Goal: Task Accomplishment & Management: Use online tool/utility

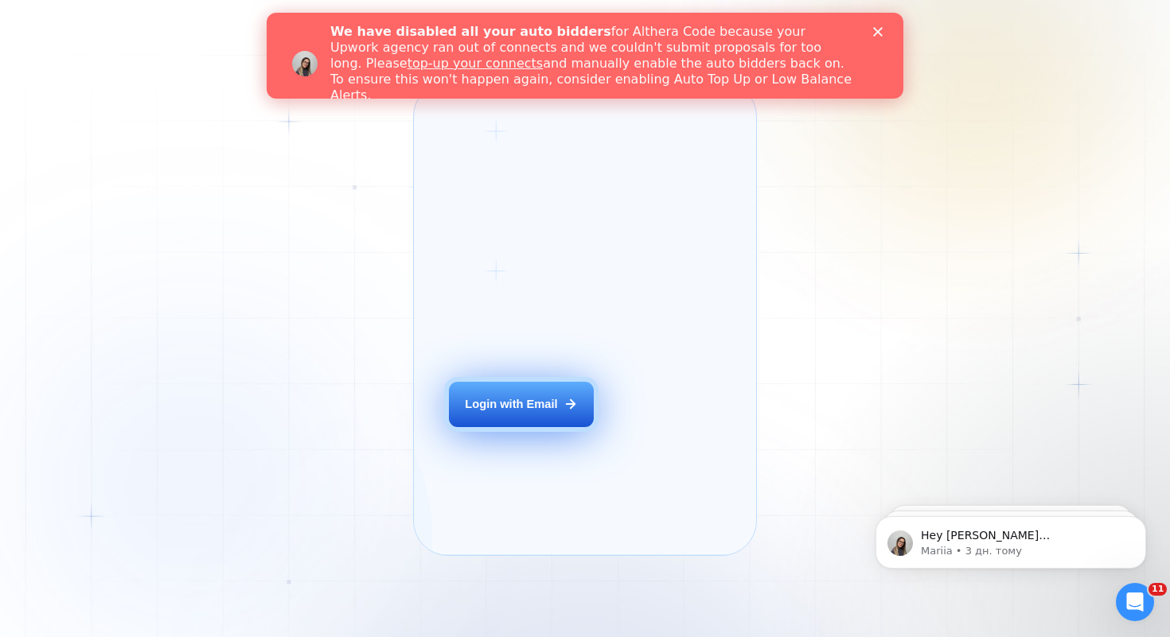
click at [516, 412] on div "Login with Email" at bounding box center [511, 404] width 92 height 16
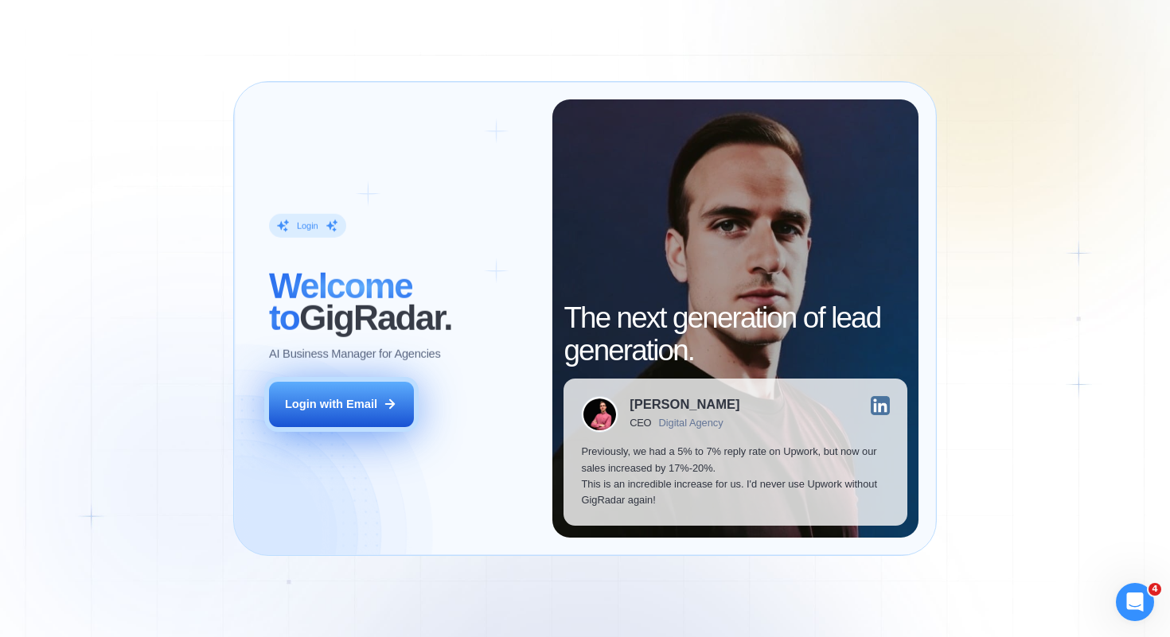
click at [380, 406] on button "Login with Email" at bounding box center [341, 404] width 145 height 45
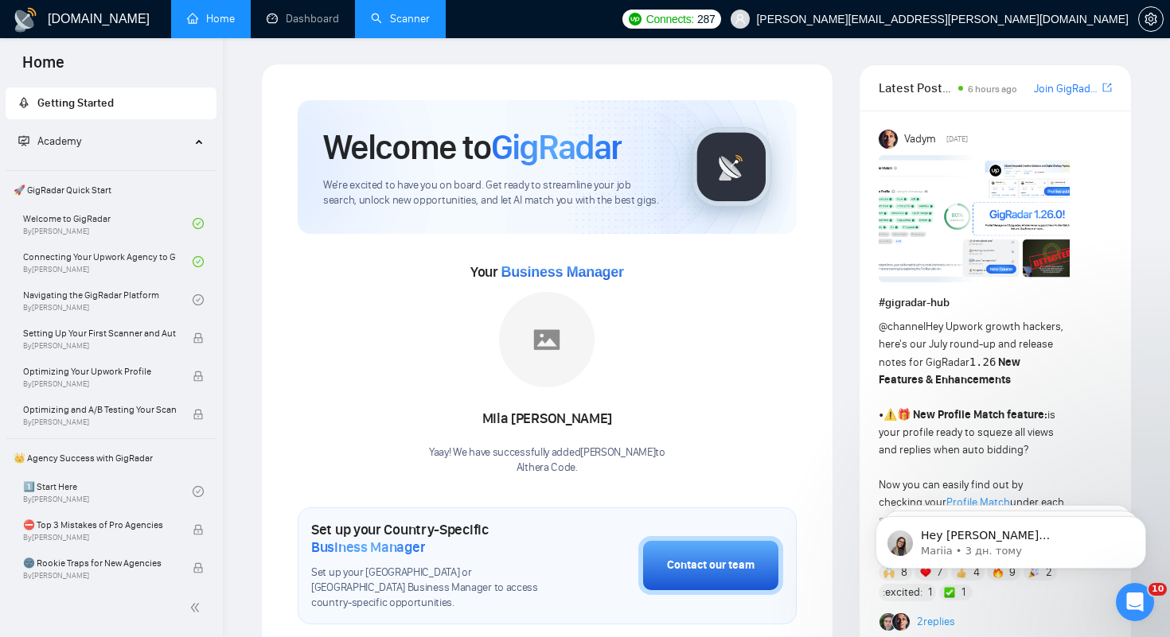
click at [404, 25] on link "Scanner" at bounding box center [400, 19] width 59 height 14
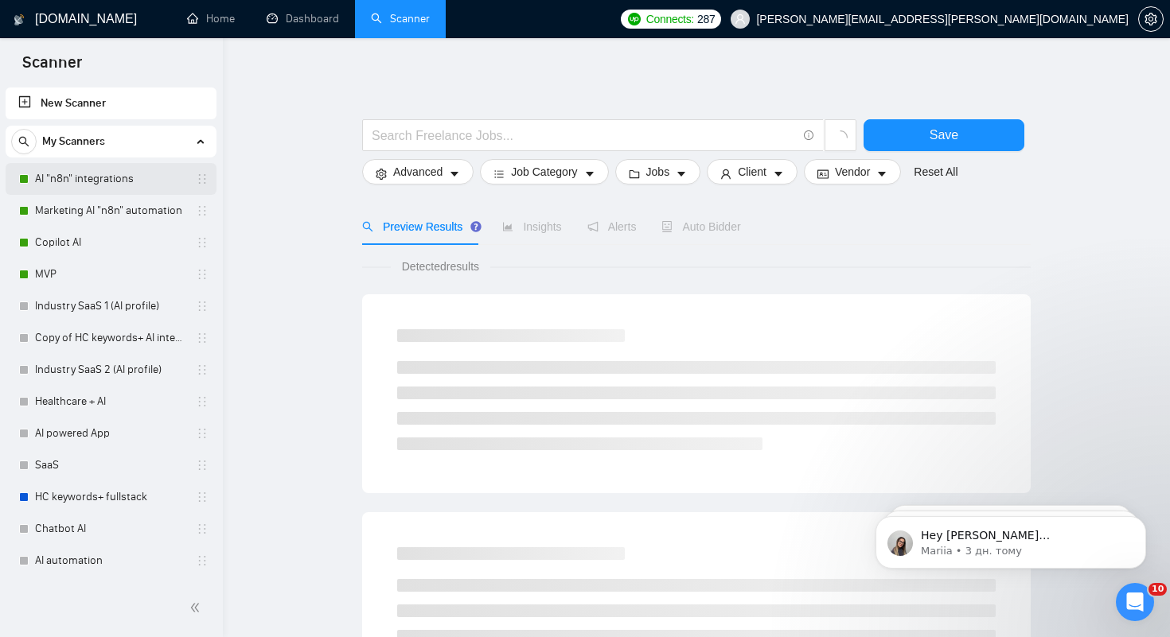
click at [53, 184] on link "AI "n8n" integrations" at bounding box center [110, 179] width 151 height 32
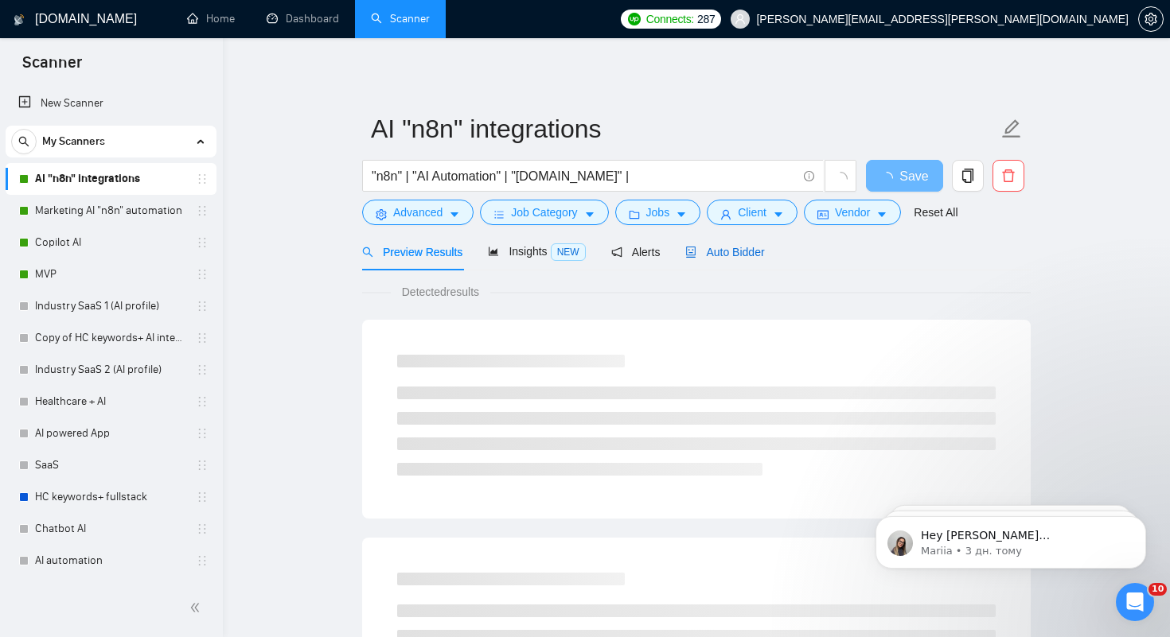
click at [742, 255] on span "Auto Bidder" at bounding box center [724, 252] width 79 height 13
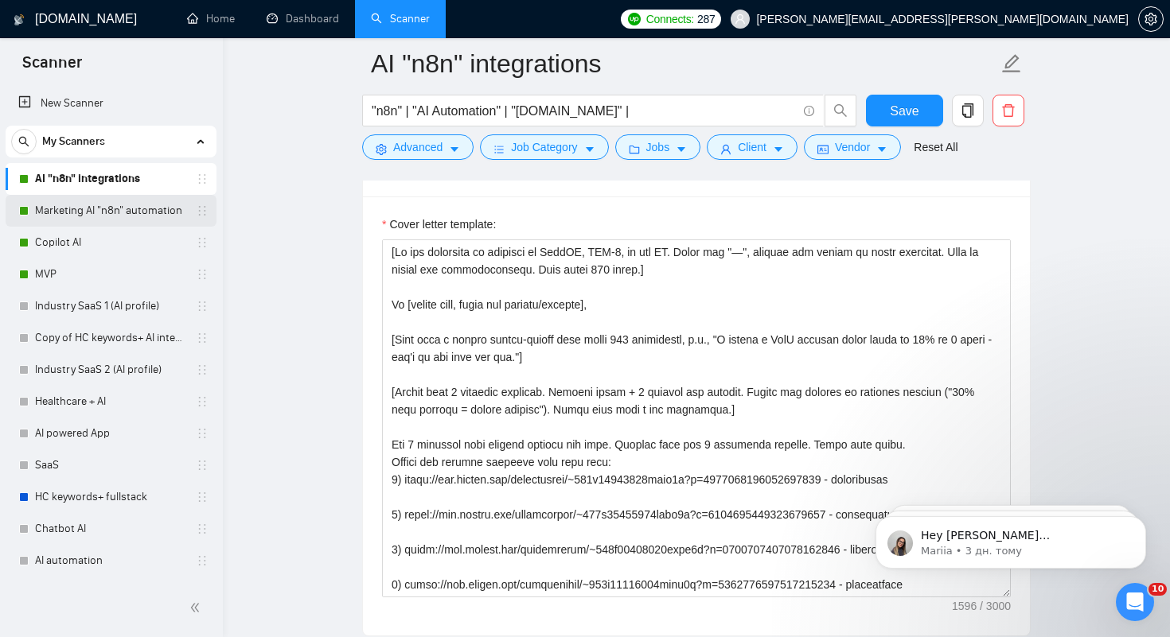
click at [170, 212] on link "Marketing AI "n8n" automation" at bounding box center [110, 211] width 151 height 32
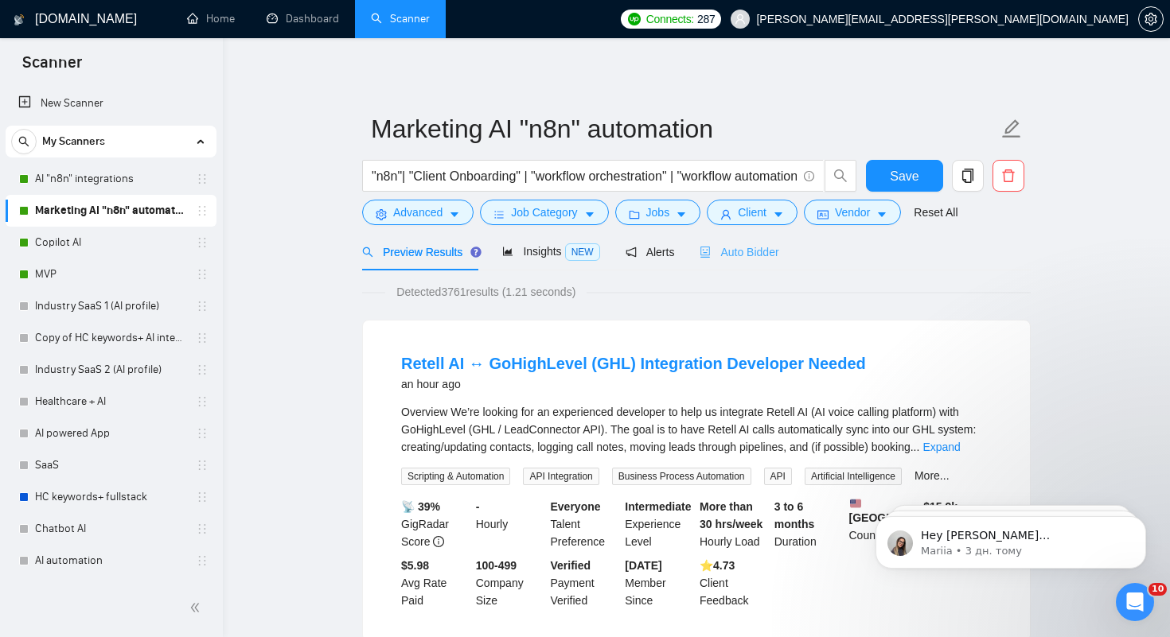
click at [753, 241] on div "Auto Bidder" at bounding box center [738, 251] width 79 height 37
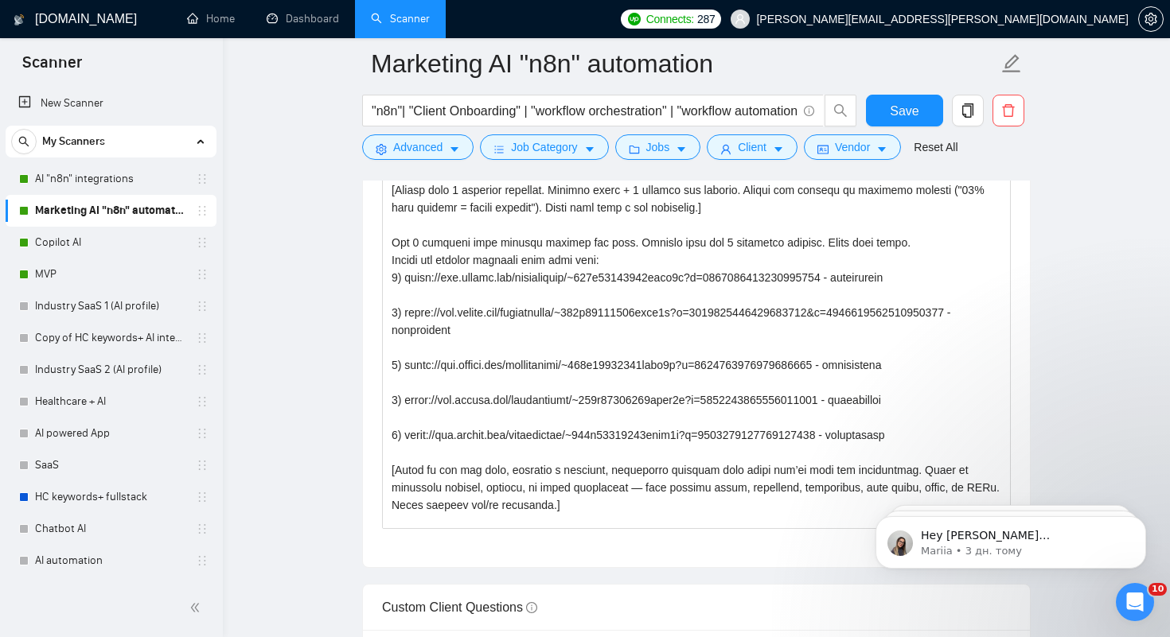
scroll to position [166, 0]
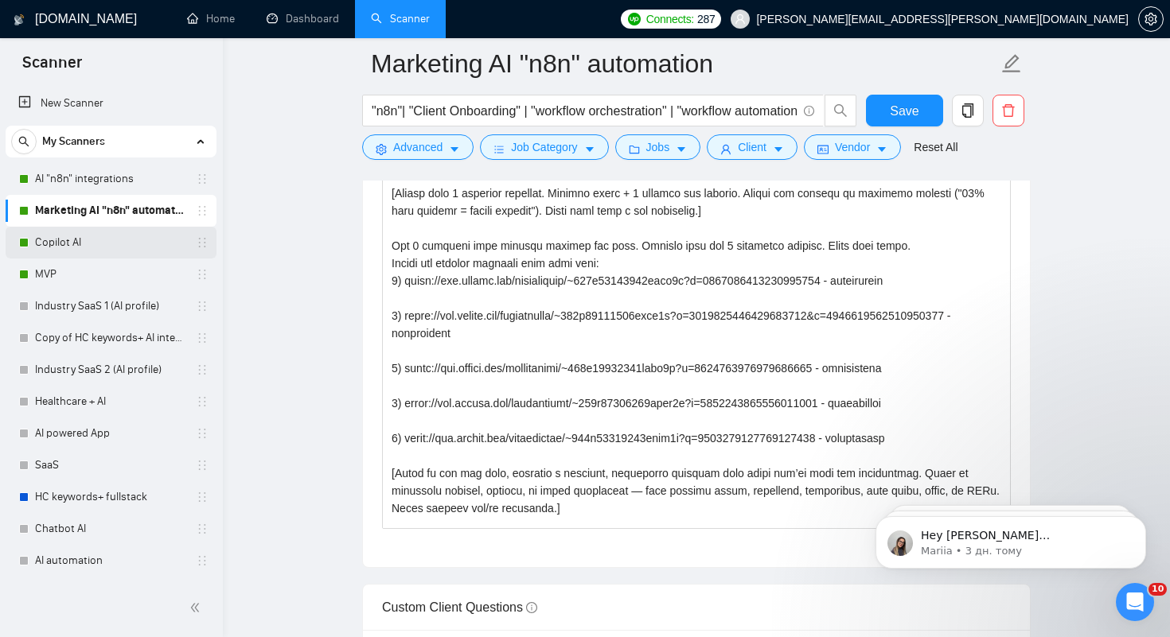
click at [99, 241] on link "Copilot AI" at bounding box center [110, 243] width 151 height 32
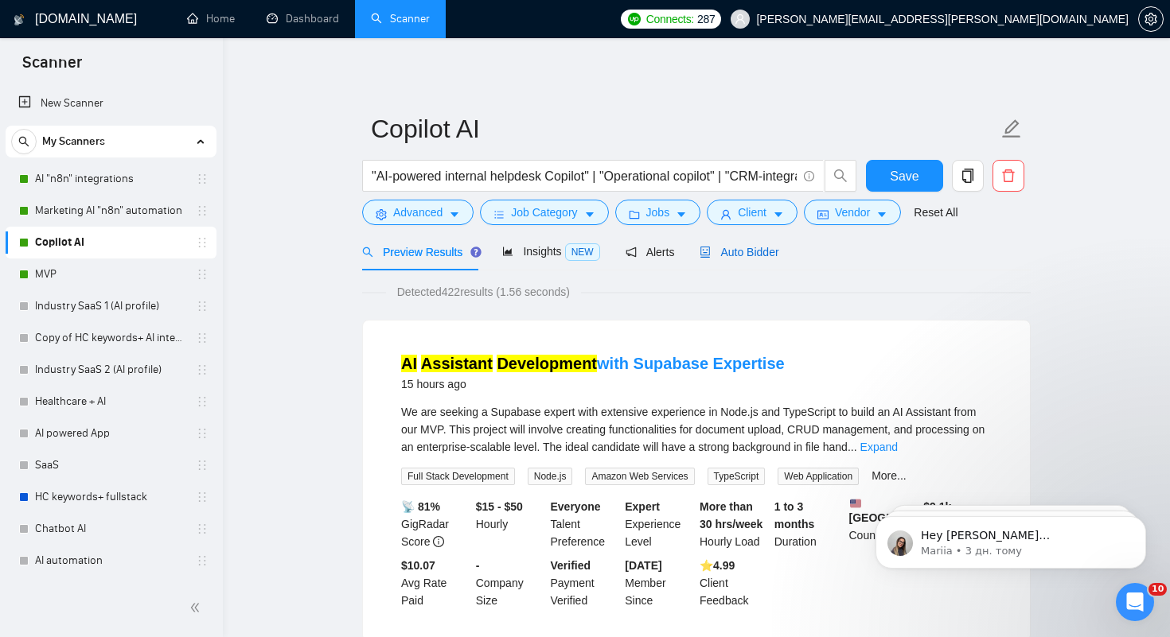
click at [762, 255] on span "Auto Bidder" at bounding box center [738, 252] width 79 height 13
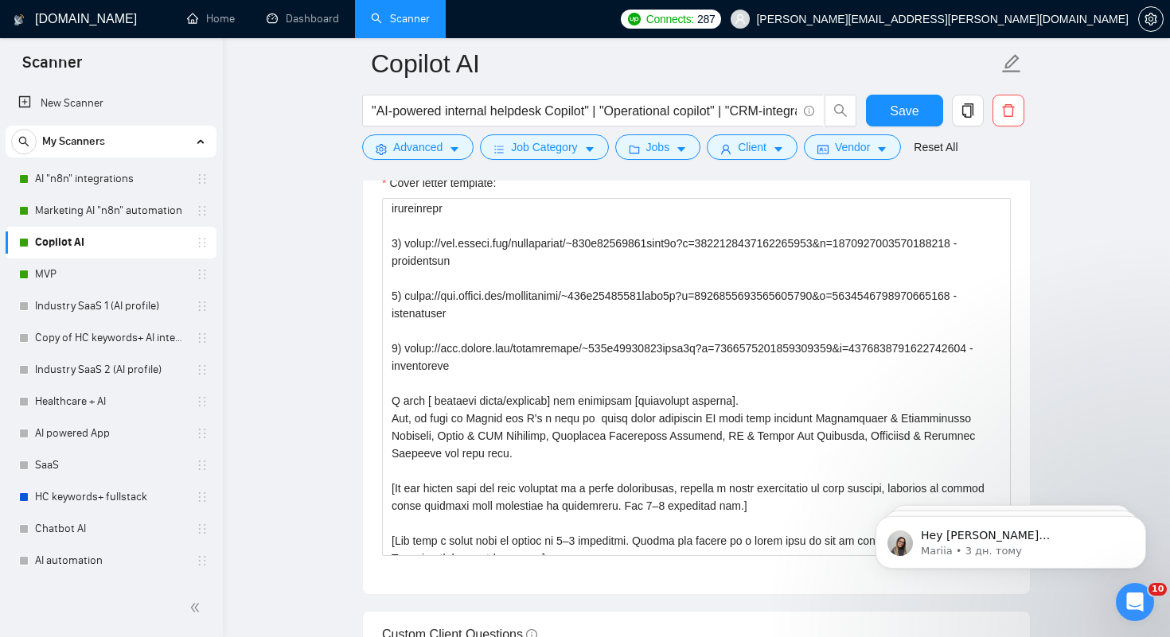
scroll to position [543, 0]
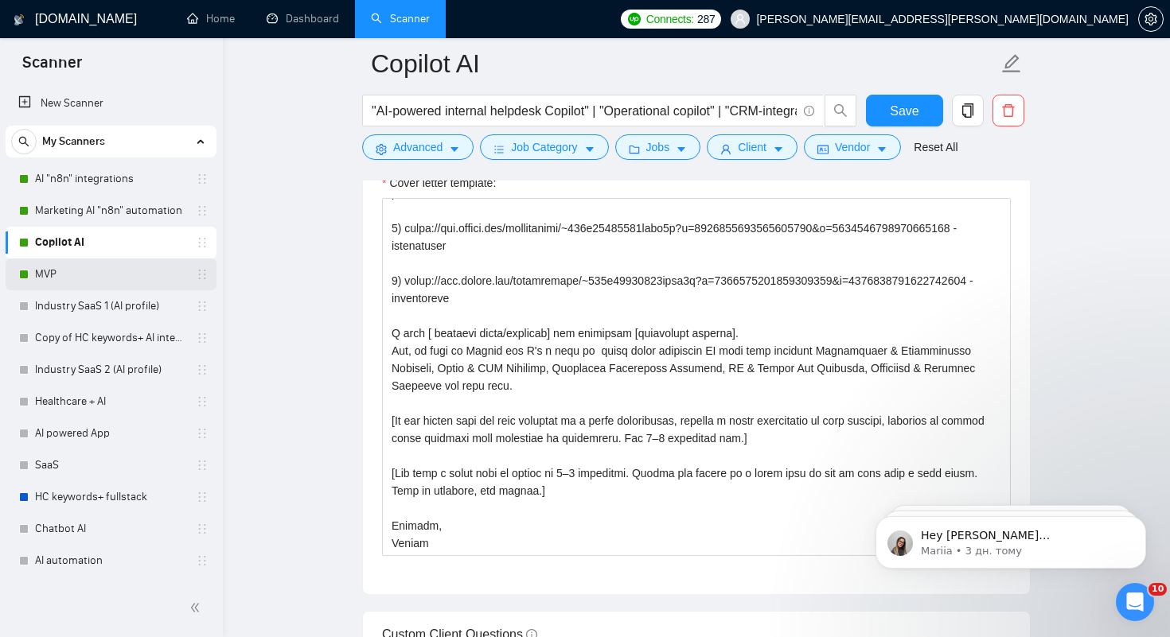
click at [52, 277] on link "MVP" at bounding box center [110, 275] width 151 height 32
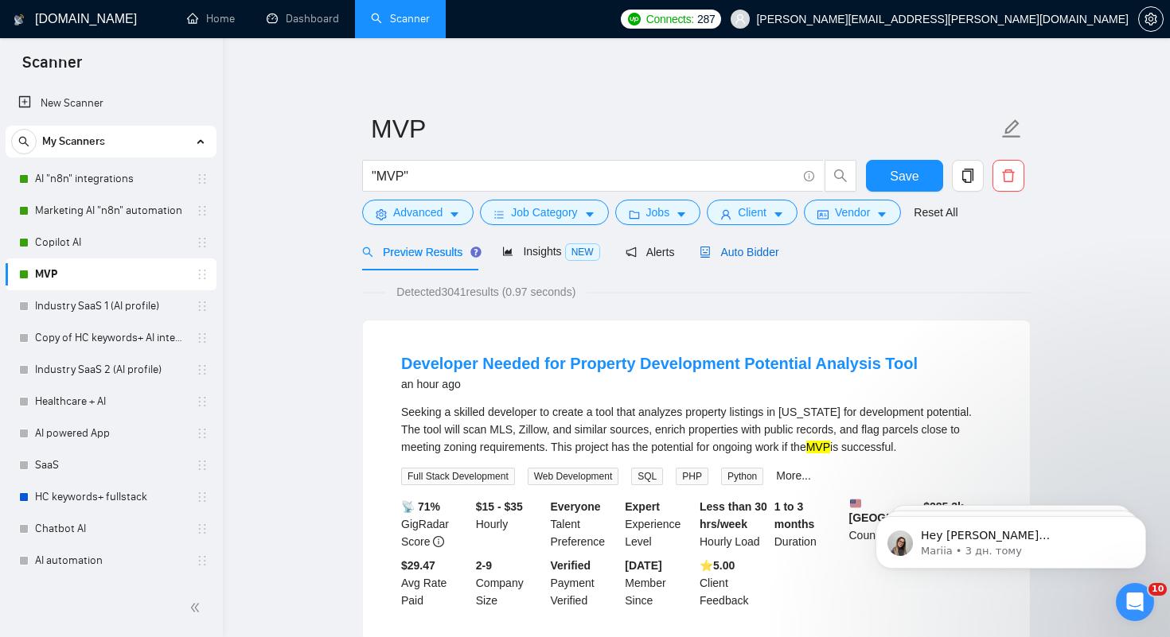
click at [756, 251] on span "Auto Bidder" at bounding box center [738, 252] width 79 height 13
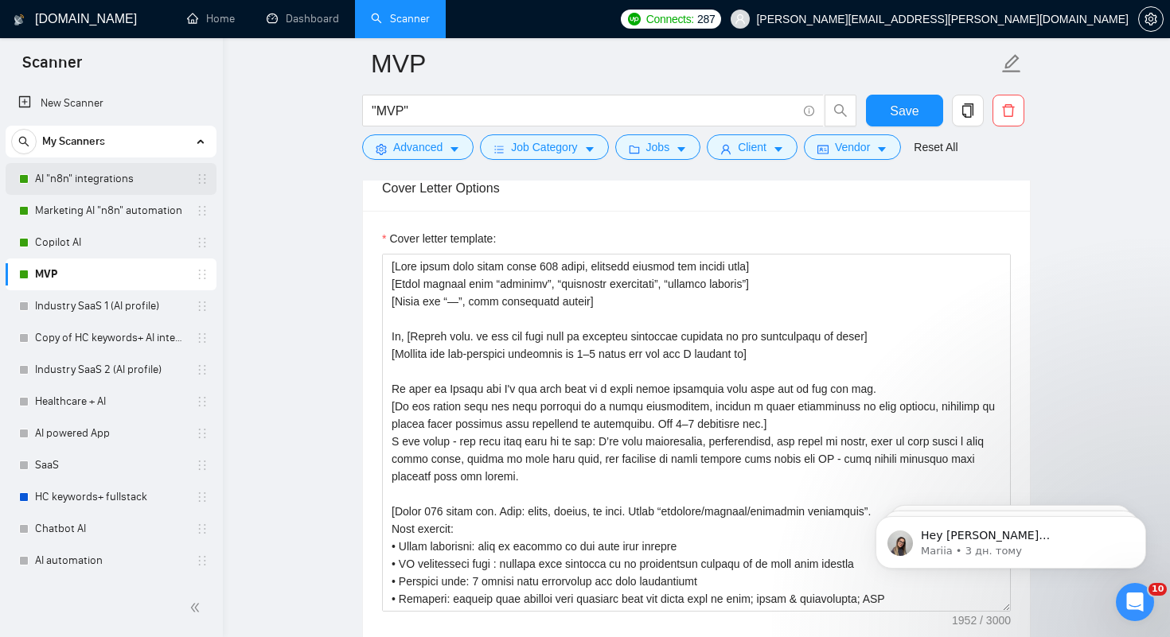
click at [99, 167] on link "AI "n8n" integrations" at bounding box center [110, 179] width 151 height 32
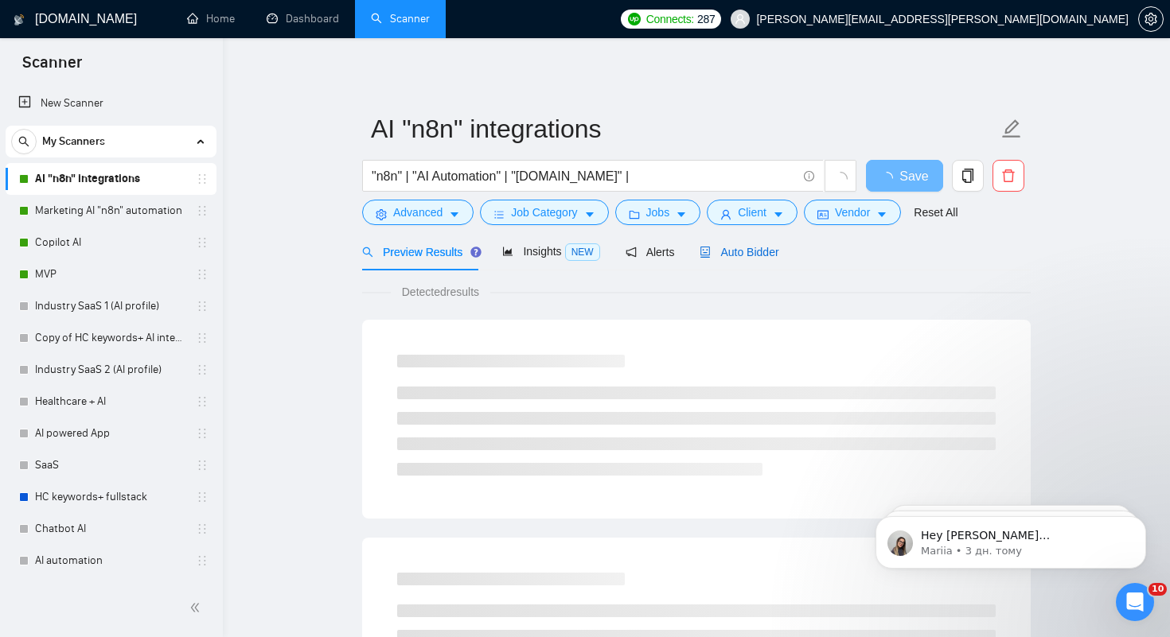
click at [749, 250] on span "Auto Bidder" at bounding box center [738, 252] width 79 height 13
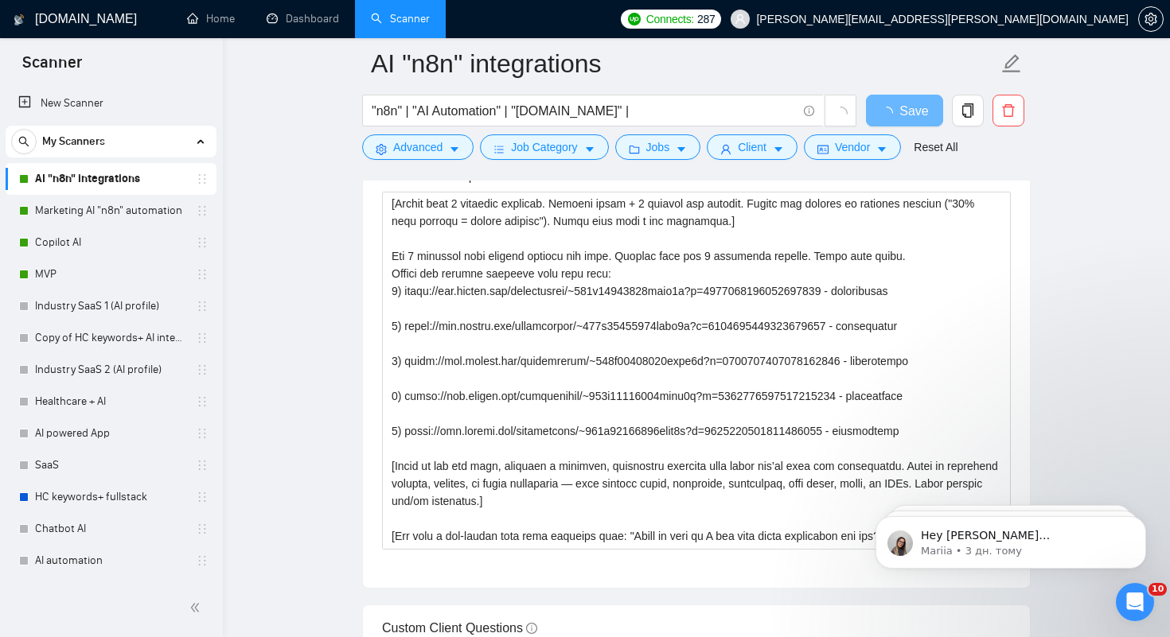
scroll to position [147, 0]
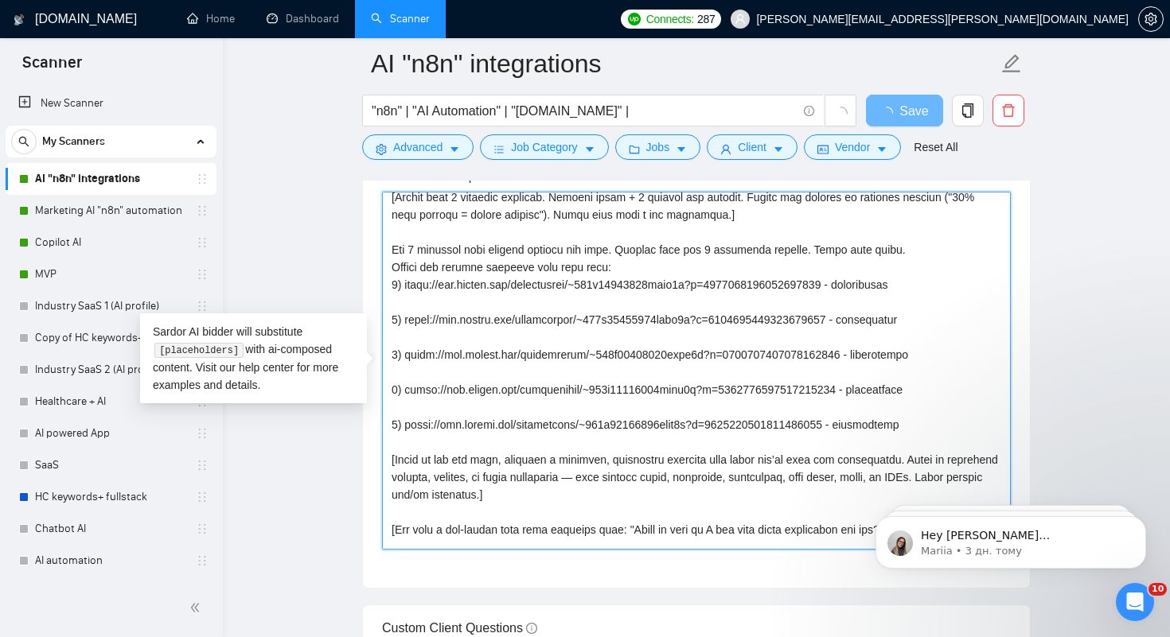
drag, startPoint x: 394, startPoint y: 318, endPoint x: 957, endPoint y: 318, distance: 563.3
click at [957, 318] on textarea "Cover letter template:" at bounding box center [696, 371] width 629 height 358
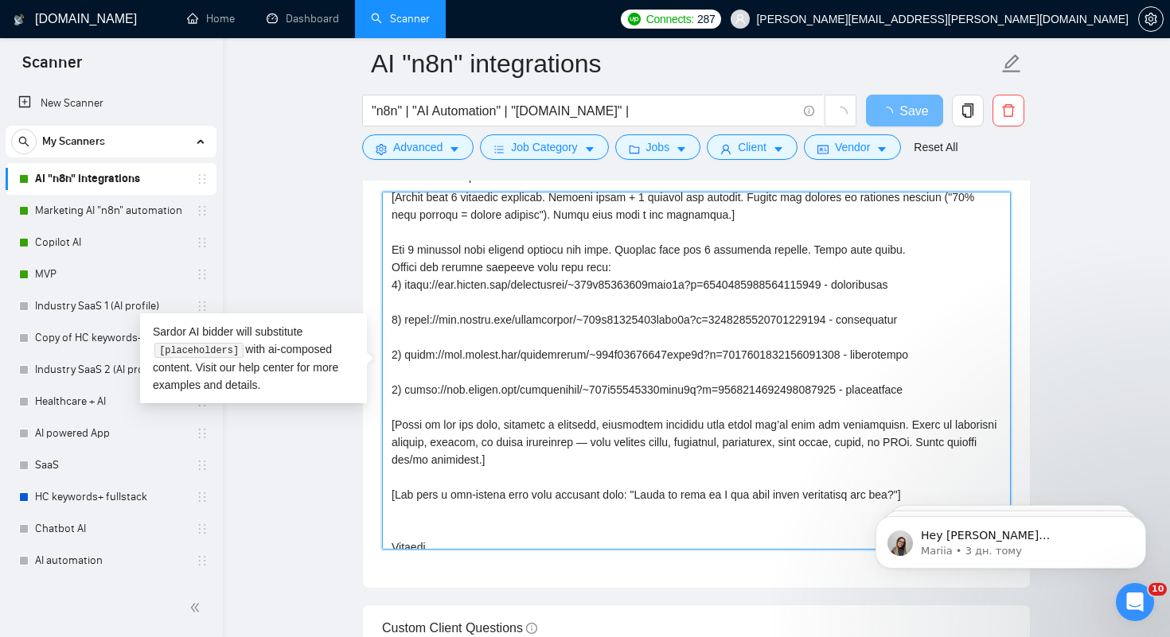
drag, startPoint x: 399, startPoint y: 317, endPoint x: 387, endPoint y: 317, distance: 12.7
click at [387, 317] on textarea "Cover letter template:" at bounding box center [696, 371] width 629 height 358
drag, startPoint x: 398, startPoint y: 357, endPoint x: 387, endPoint y: 357, distance: 11.1
click at [387, 357] on textarea "Cover letter template:" at bounding box center [696, 371] width 629 height 358
type textarea "[Lo ips dolorsita co adipisci el SeddOE, TEM-8, in utl ET. Dolor mag "—", aliqu…"
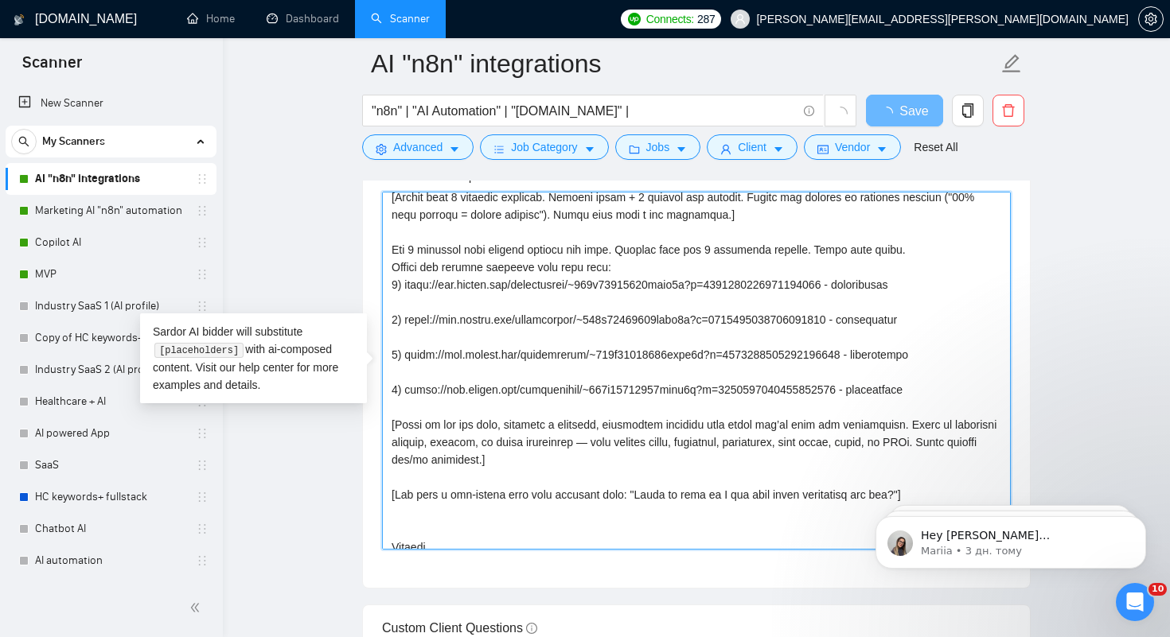
drag, startPoint x: 396, startPoint y: 387, endPoint x: 376, endPoint y: 387, distance: 19.9
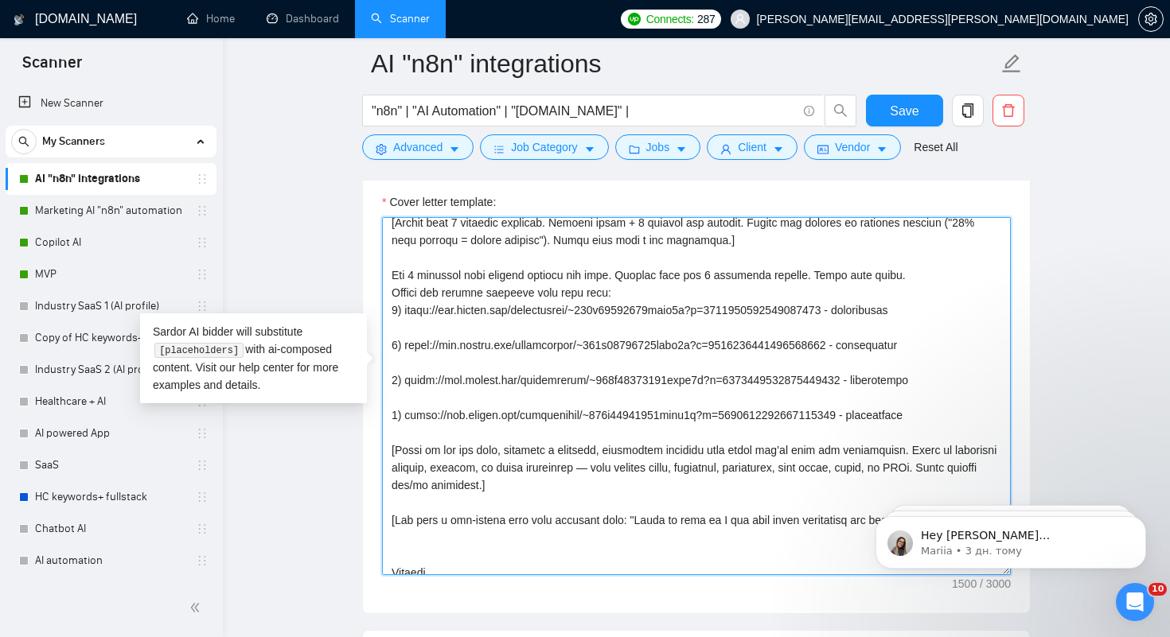
drag, startPoint x: 395, startPoint y: 311, endPoint x: 962, endPoint y: 440, distance: 581.8
click at [962, 440] on textarea "Cover letter template:" at bounding box center [696, 396] width 629 height 358
click at [400, 315] on textarea "Cover letter template:" at bounding box center [696, 396] width 629 height 358
drag, startPoint x: 391, startPoint y: 310, endPoint x: 948, endPoint y: 408, distance: 566.4
click at [948, 408] on textarea "Cover letter template:" at bounding box center [696, 396] width 629 height 358
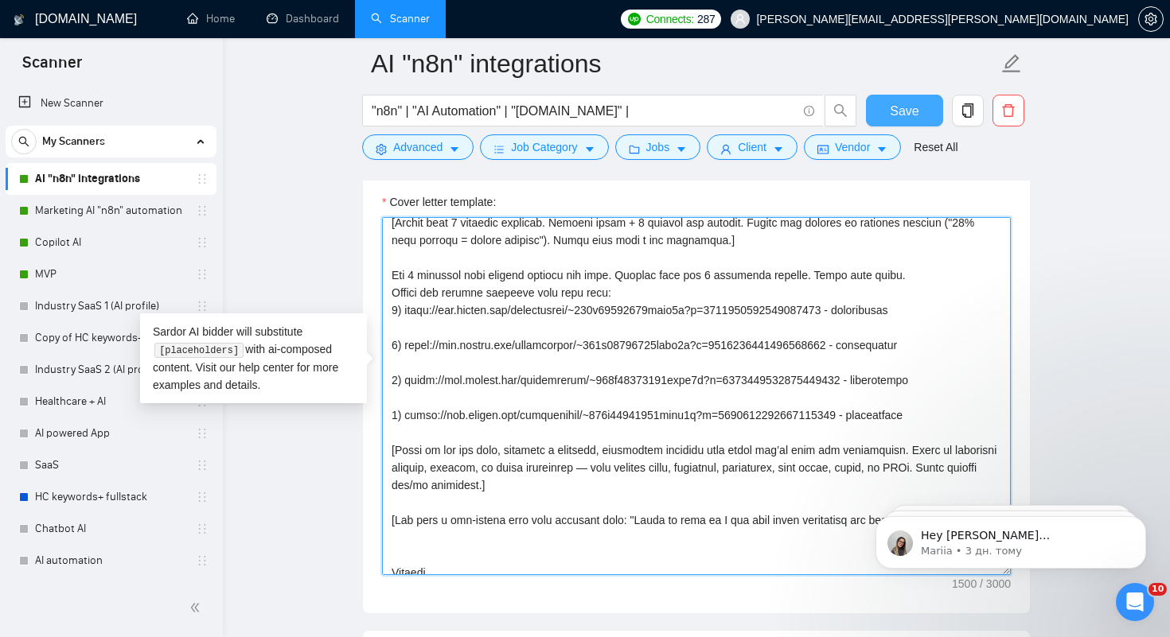
type textarea "[Lo ips dolorsita co adipisci el SeddOE, TEM-5, in utl ET. Dolor mag "—", aliqu…"
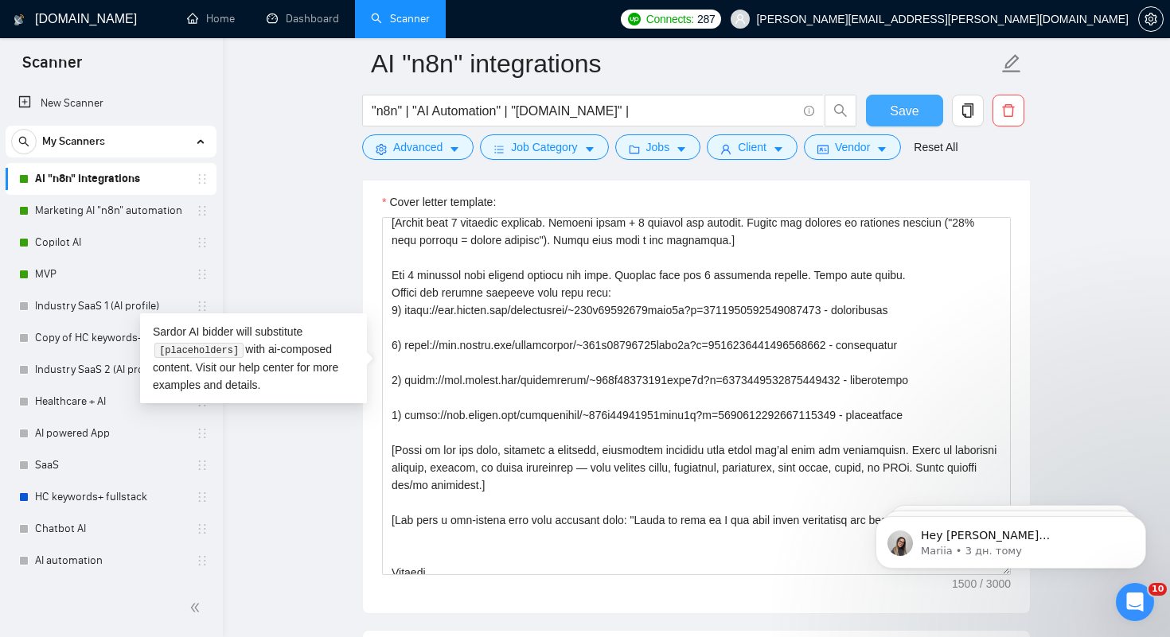
click at [907, 104] on span "Save" at bounding box center [904, 111] width 29 height 20
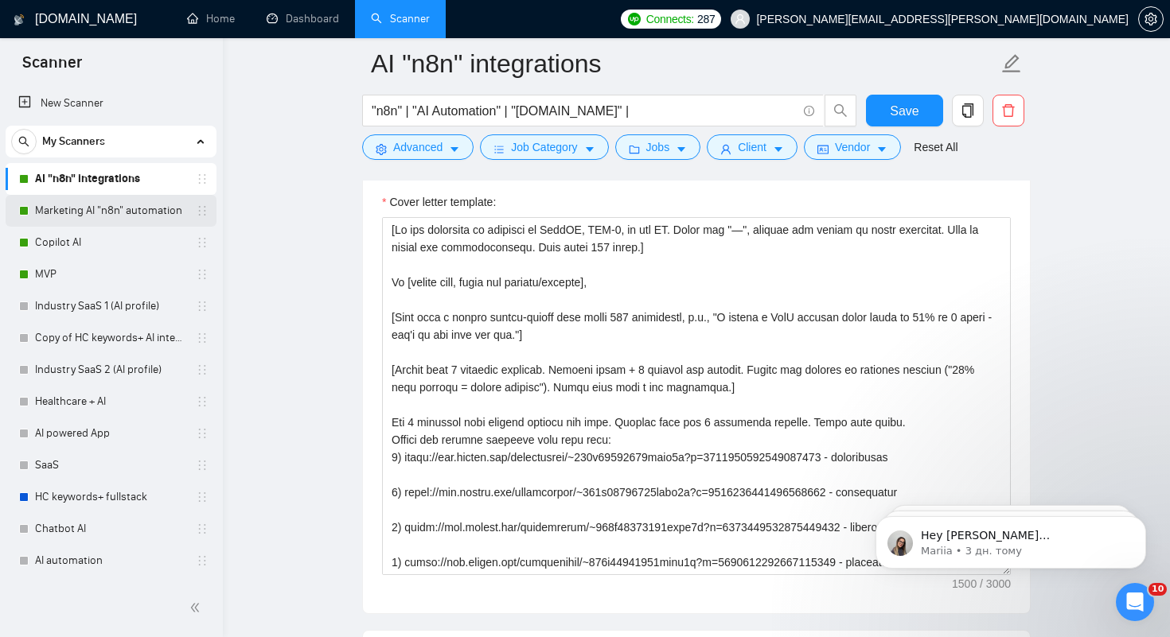
click at [105, 212] on link "Marketing AI "n8n" automation" at bounding box center [110, 211] width 151 height 32
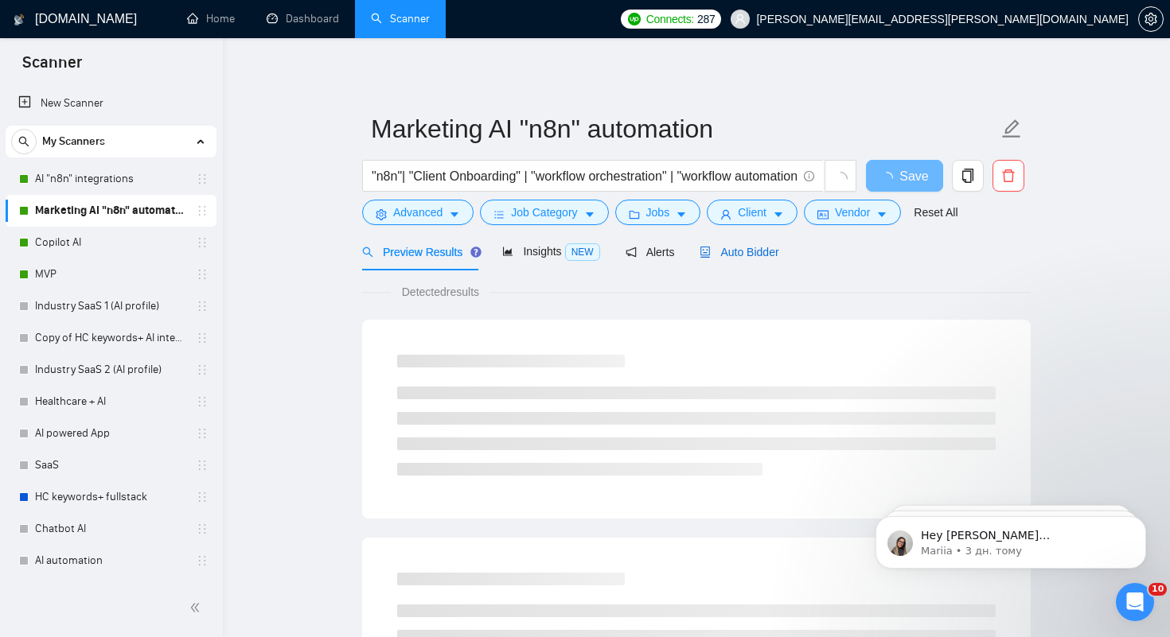
click at [759, 251] on span "Auto Bidder" at bounding box center [738, 252] width 79 height 13
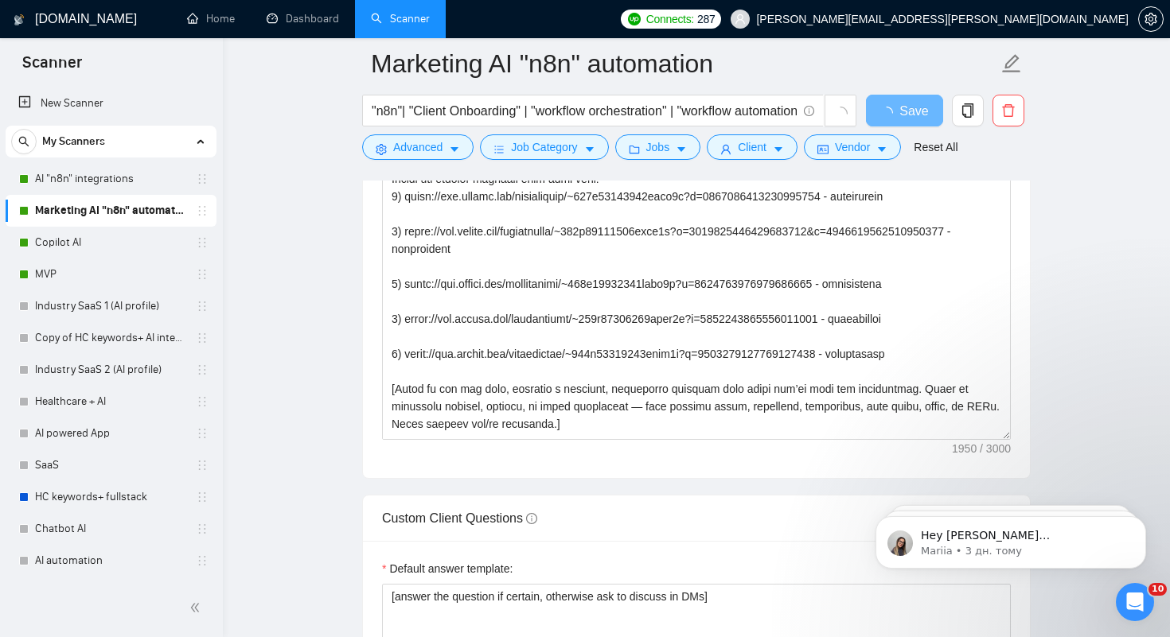
scroll to position [155, 0]
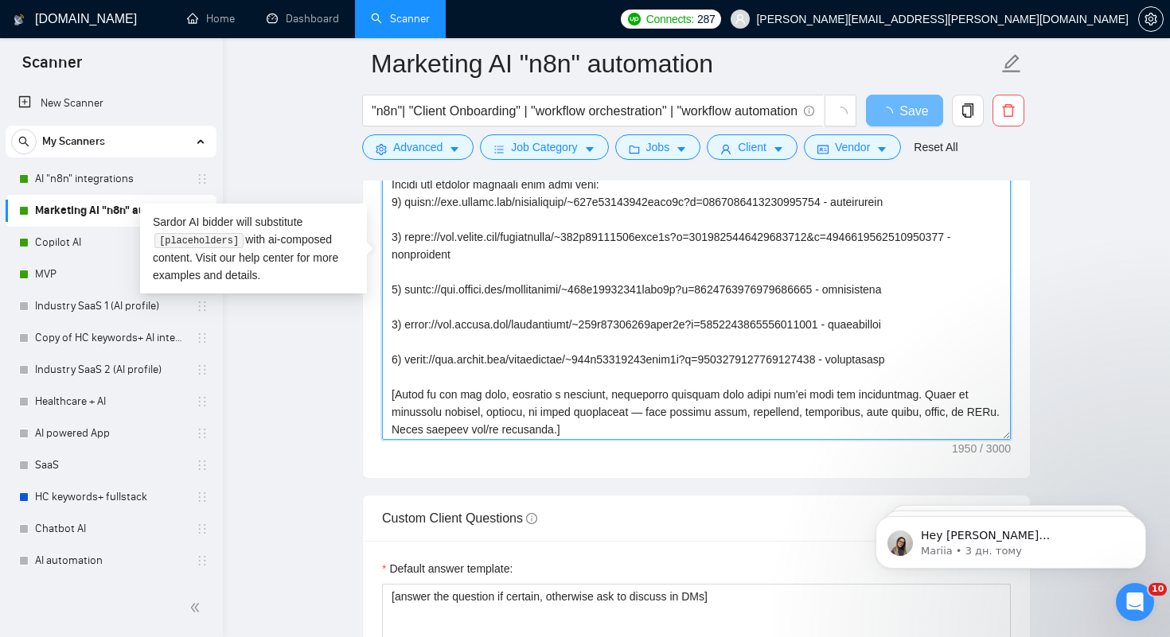
drag, startPoint x: 391, startPoint y: 221, endPoint x: 1021, endPoint y: 392, distance: 652.2
click at [1021, 392] on div "Cover letter template:" at bounding box center [696, 258] width 667 height 439
paste textarea "p=1949818680366215168 - description 3) [URL][DOMAIN_NAME] - description 4) [URL…"
type textarea "[Lo ips dolorsita co adipisci el SeddOE, TEM-0, in utl ET. Dolor mag "—", aliqu…"
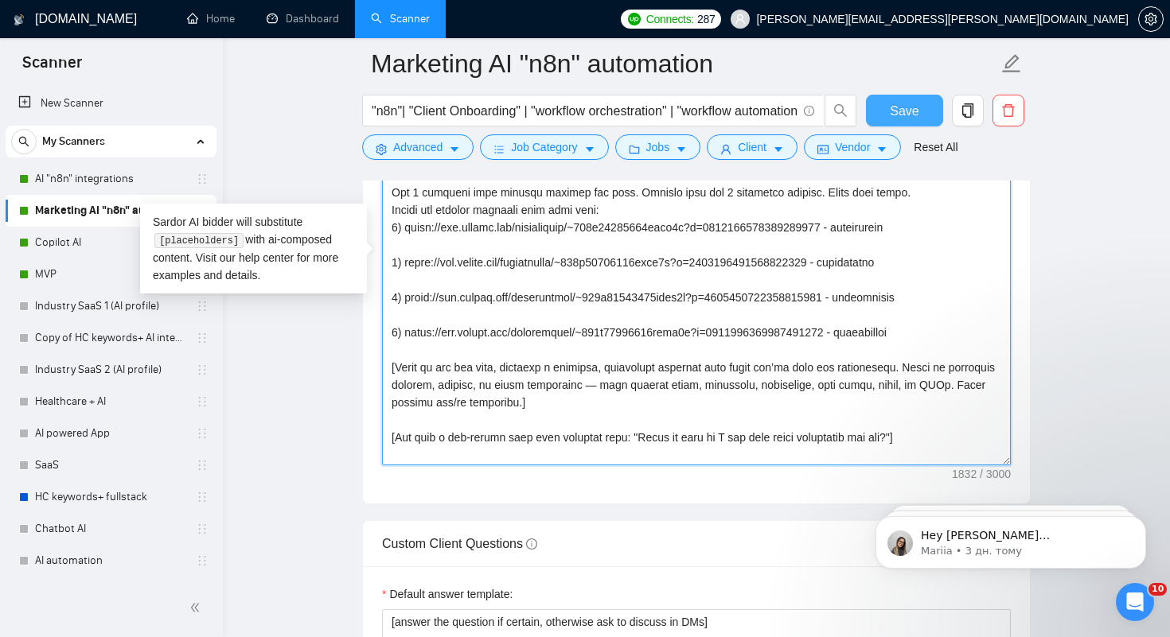
type textarea "[Lo ips dolorsita co adipisci el SeddOE, TEM-0, in utl ET. Dolor mag "—", aliqu…"
click at [899, 111] on span "Save" at bounding box center [904, 111] width 29 height 20
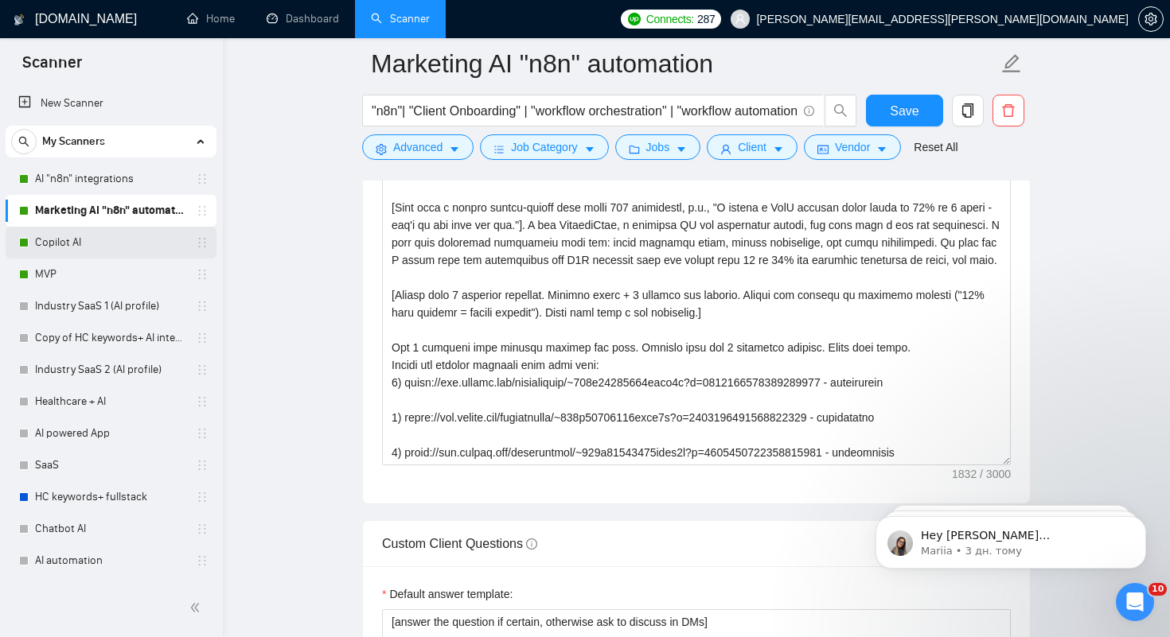
click at [45, 240] on link "Copilot AI" at bounding box center [110, 243] width 151 height 32
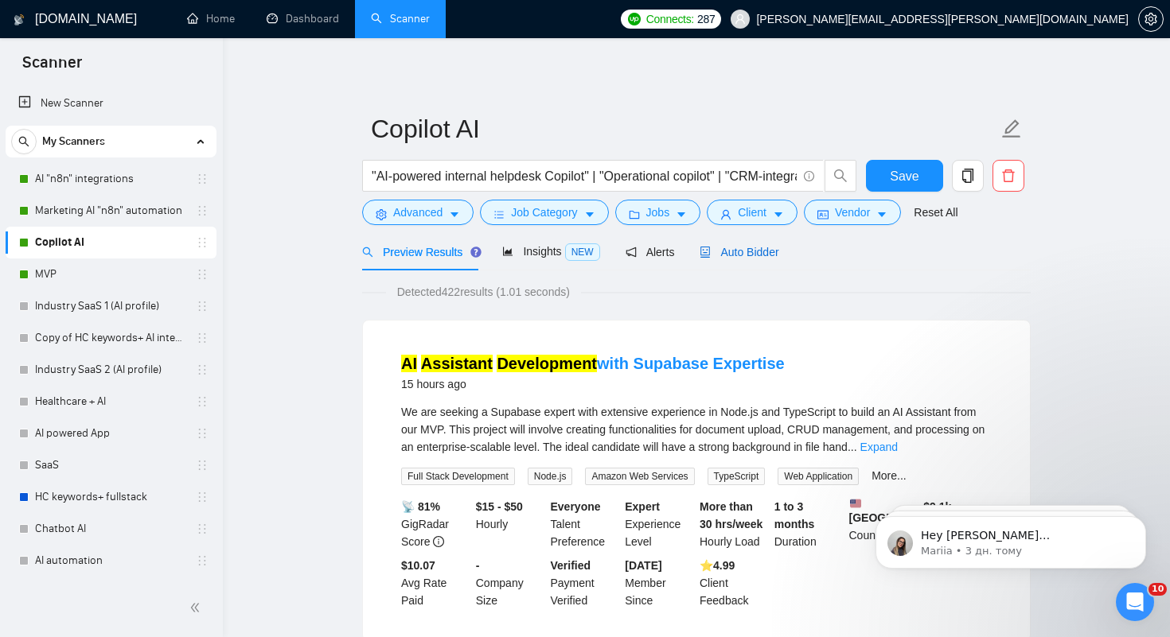
click at [744, 249] on span "Auto Bidder" at bounding box center [738, 252] width 79 height 13
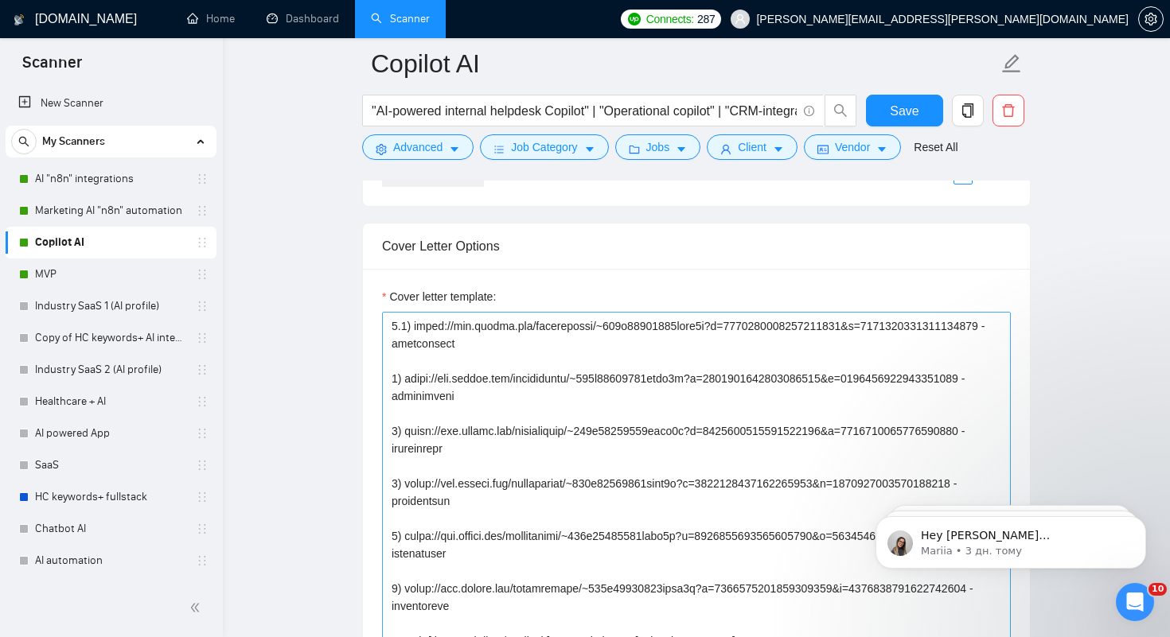
scroll to position [300, 0]
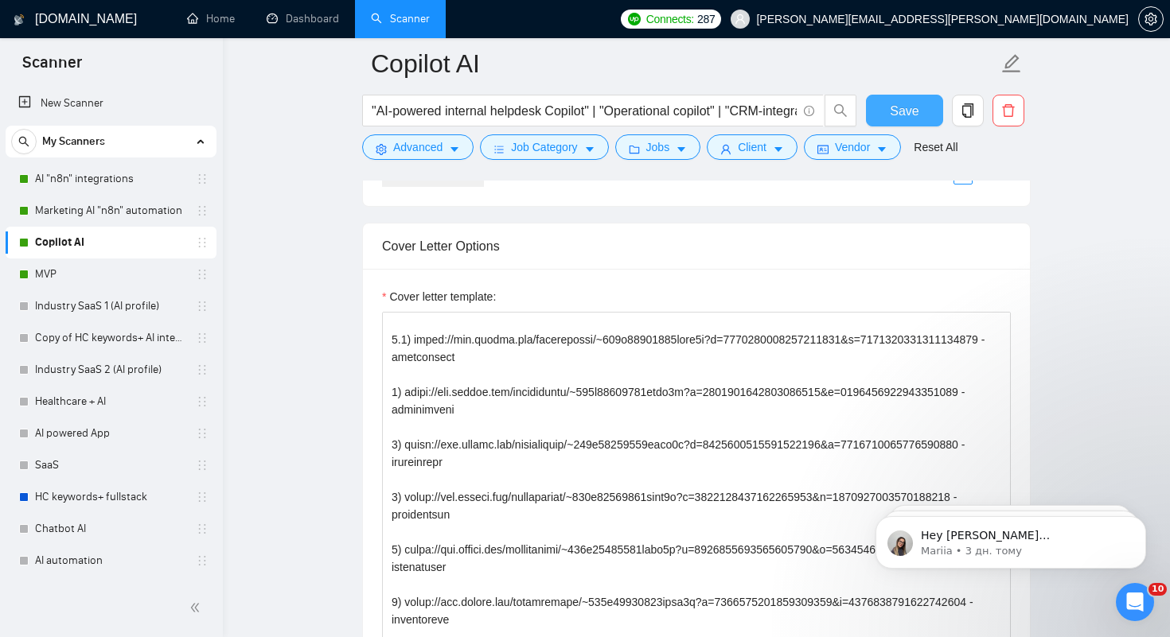
click at [898, 117] on span "Save" at bounding box center [904, 111] width 29 height 20
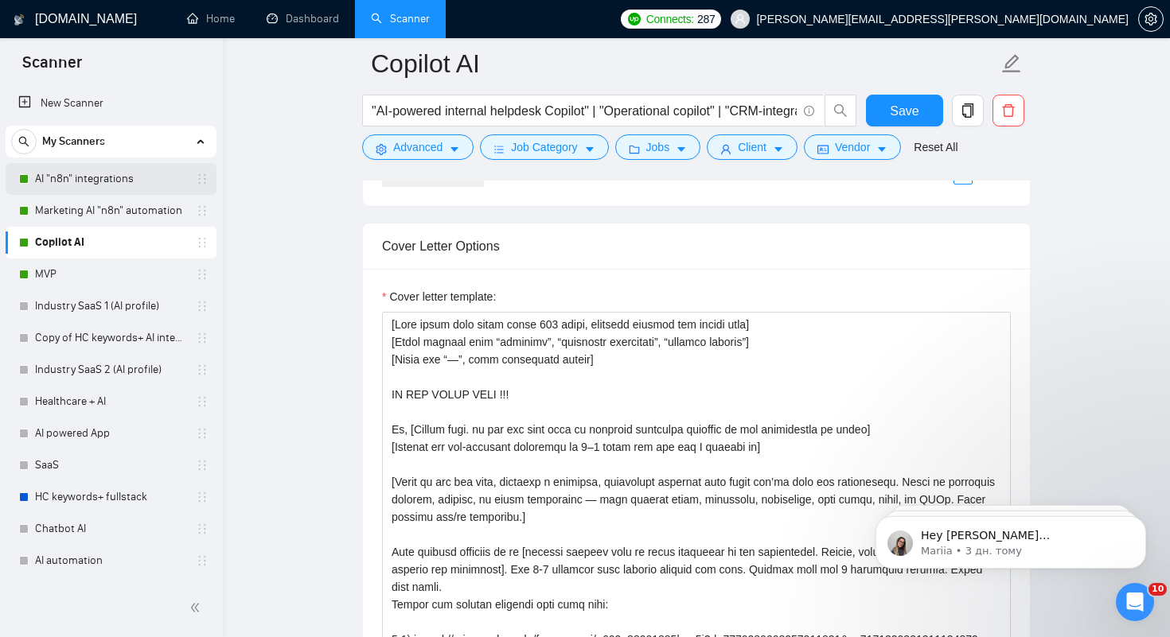
click at [106, 180] on link "AI "n8n" integrations" at bounding box center [110, 179] width 151 height 32
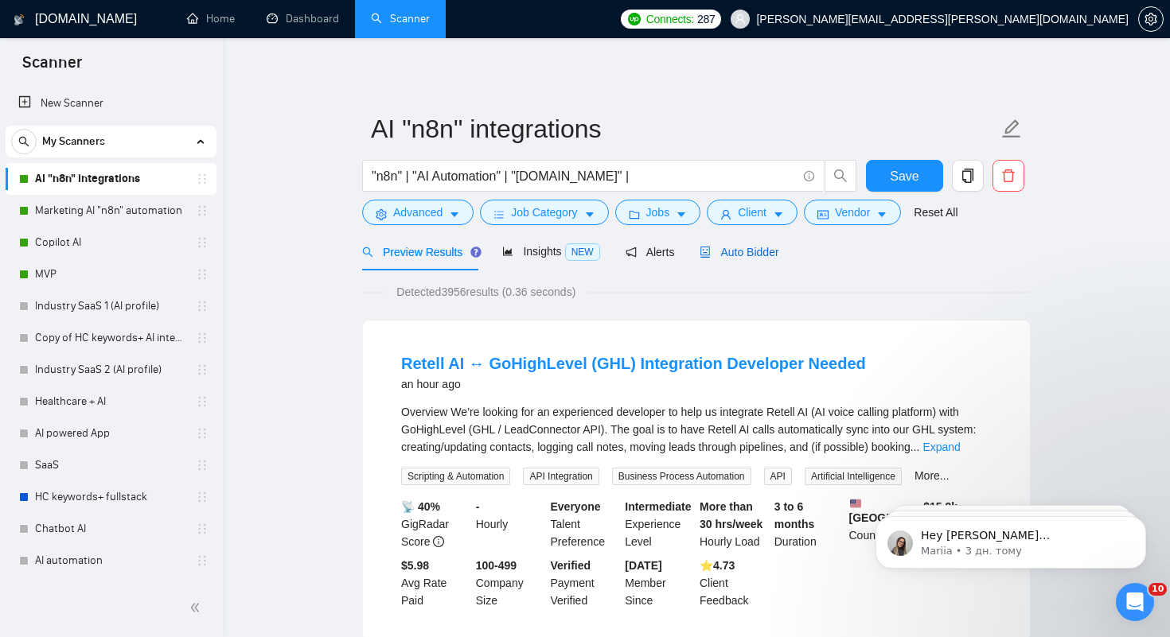
click at [769, 247] on span "Auto Bidder" at bounding box center [738, 252] width 79 height 13
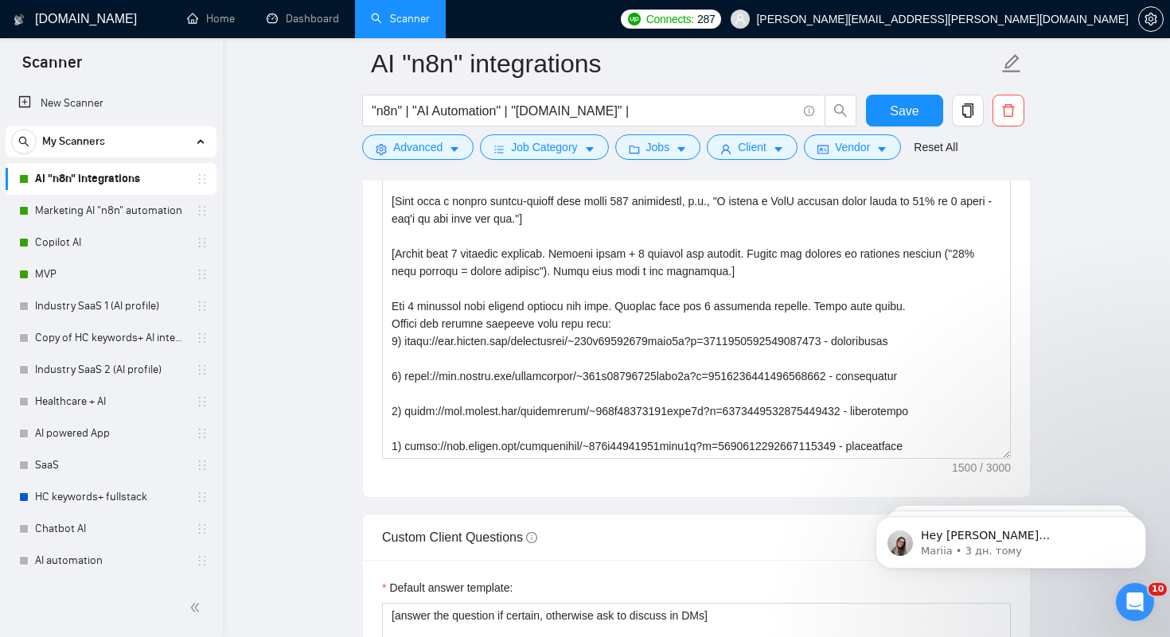
scroll to position [3, 0]
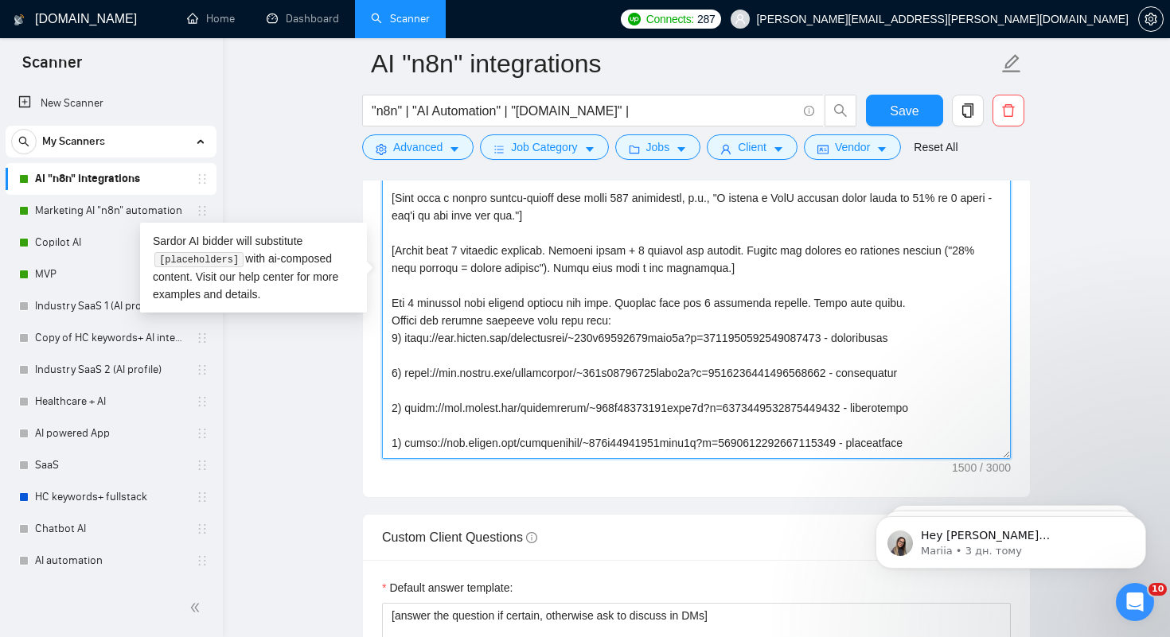
drag, startPoint x: 391, startPoint y: 409, endPoint x: 947, endPoint y: 411, distance: 555.4
click at [947, 411] on textarea "Cover letter template:" at bounding box center [696, 280] width 629 height 358
drag, startPoint x: 397, startPoint y: 411, endPoint x: 360, endPoint y: 411, distance: 37.4
click at [360, 411] on main "AI "n8n" integrations "n8n" | "AI Automation" | "[DOMAIN_NAME]" | Save Advanced…" at bounding box center [696, 406] width 896 height 4601
type textarea "[Lo ips dolorsita co adipisci el SeddOE, TEM-1, in utl ET. Dolor mag "—", aliqu…"
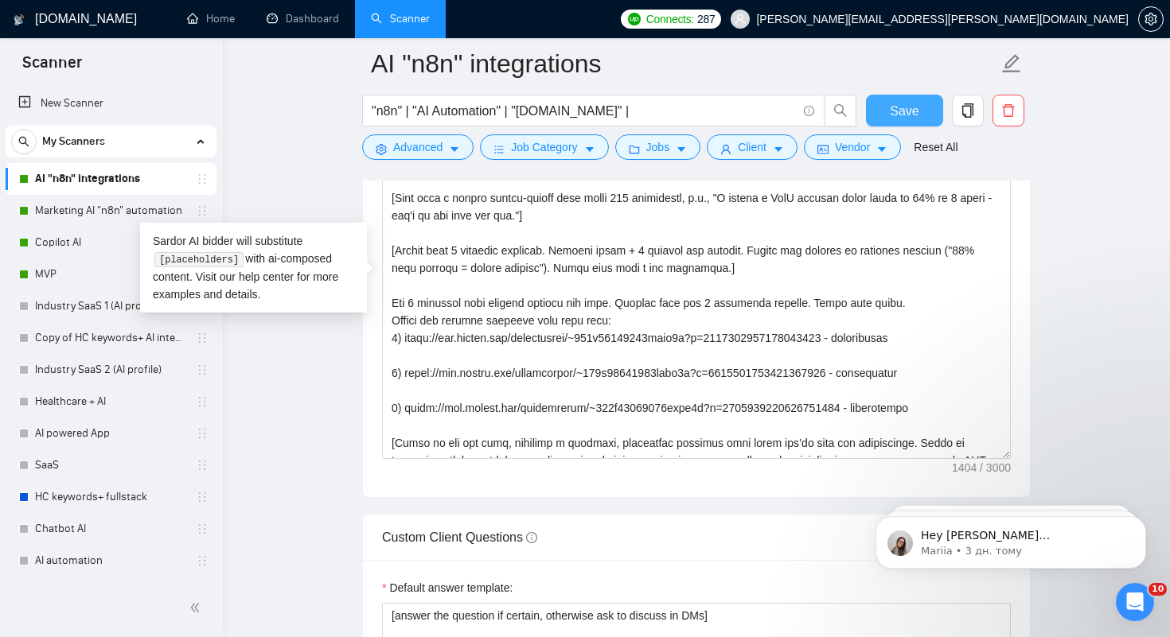
click at [922, 107] on button "Save" at bounding box center [904, 111] width 77 height 32
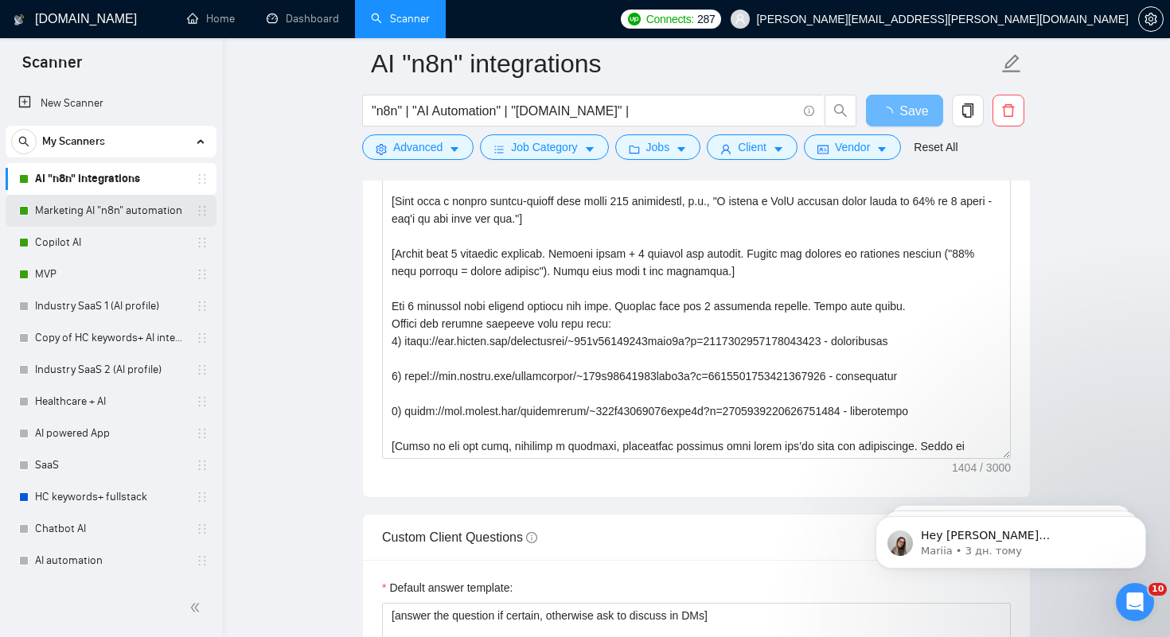
click at [81, 208] on link "Marketing AI "n8n" automation" at bounding box center [110, 211] width 151 height 32
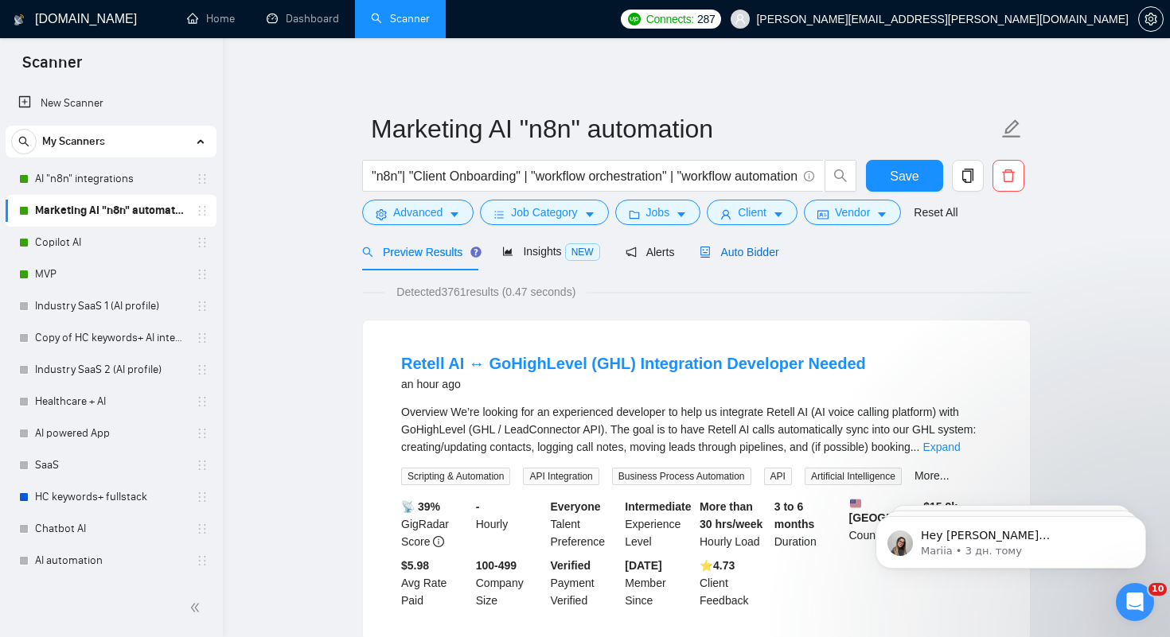
click at [750, 246] on span "Auto Bidder" at bounding box center [738, 252] width 79 height 13
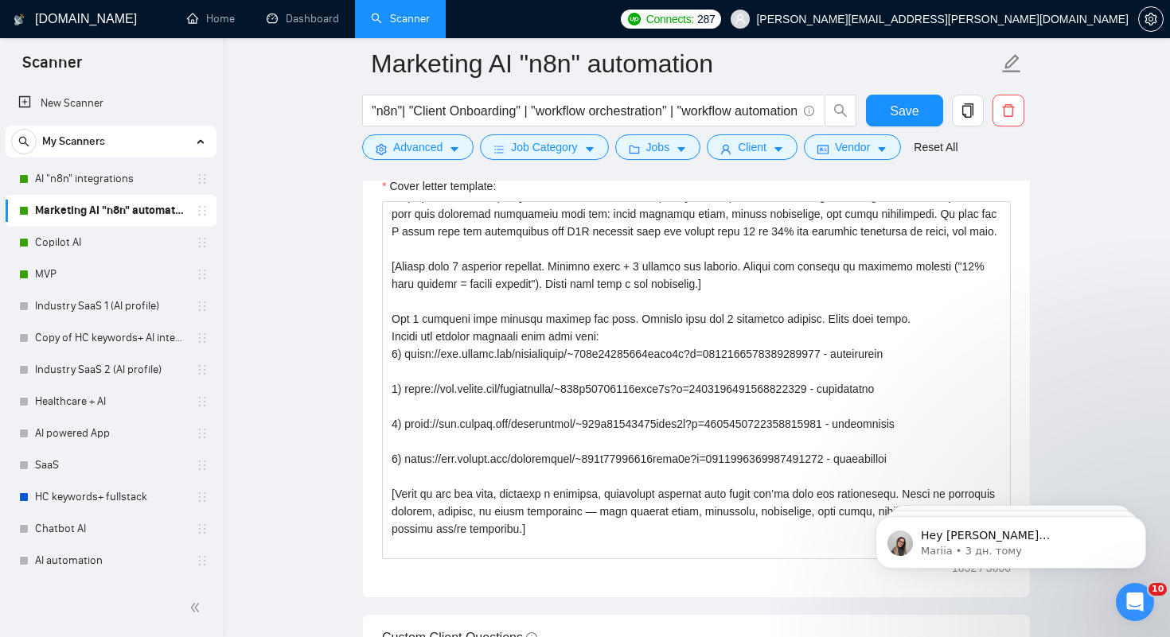
scroll to position [123, 0]
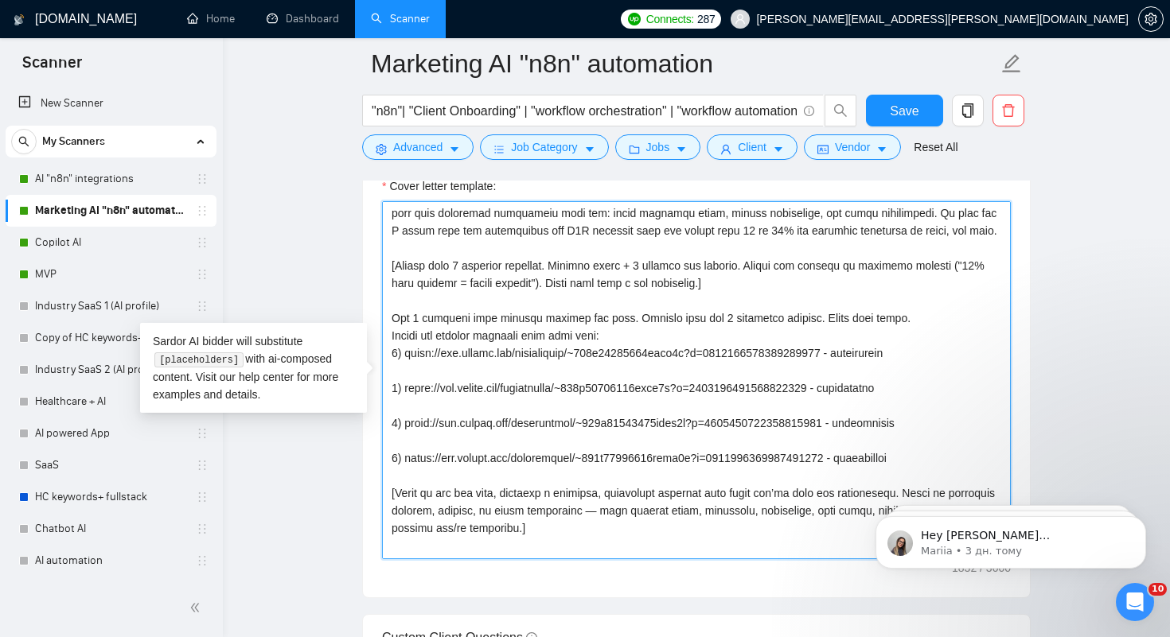
drag, startPoint x: 389, startPoint y: 442, endPoint x: 940, endPoint y: 449, distance: 550.7
click at [940, 449] on textarea "Cover letter template:" at bounding box center [696, 380] width 629 height 358
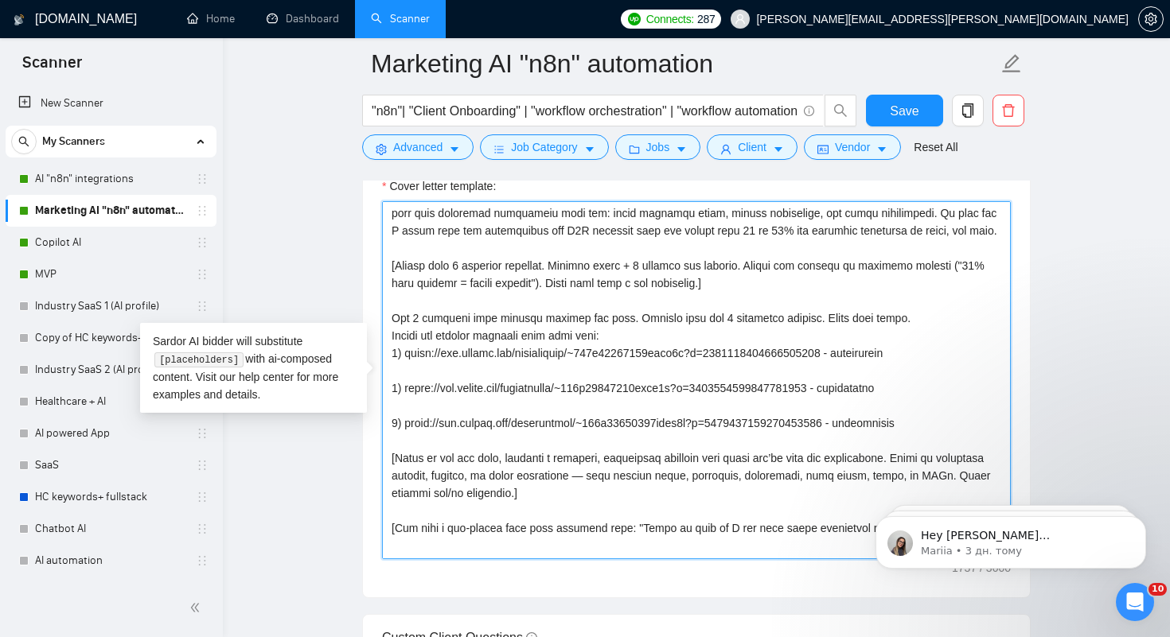
drag, startPoint x: 398, startPoint y: 437, endPoint x: 372, endPoint y: 437, distance: 25.5
click at [372, 437] on div "Cover letter template:" at bounding box center [696, 377] width 667 height 439
type textarea "[Lo ips dolorsita co adipisci el SeddOE, TEM-0, in utl ET. Dolor mag "—", aliqu…"
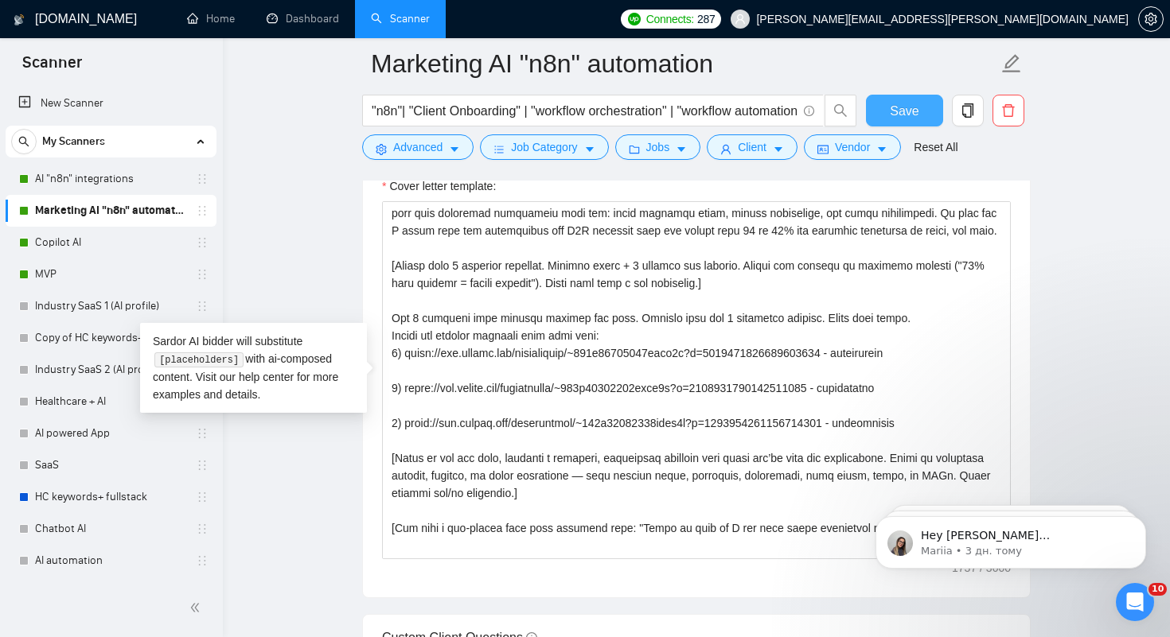
click at [905, 109] on span "Save" at bounding box center [904, 111] width 29 height 20
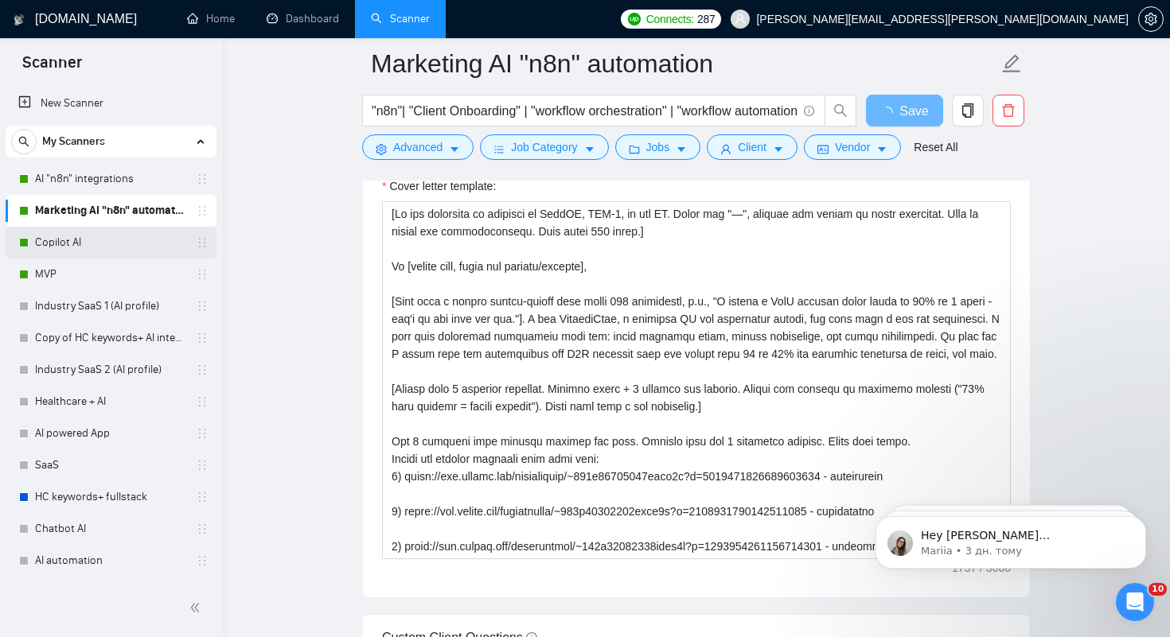
click at [61, 238] on link "Copilot AI" at bounding box center [110, 243] width 151 height 32
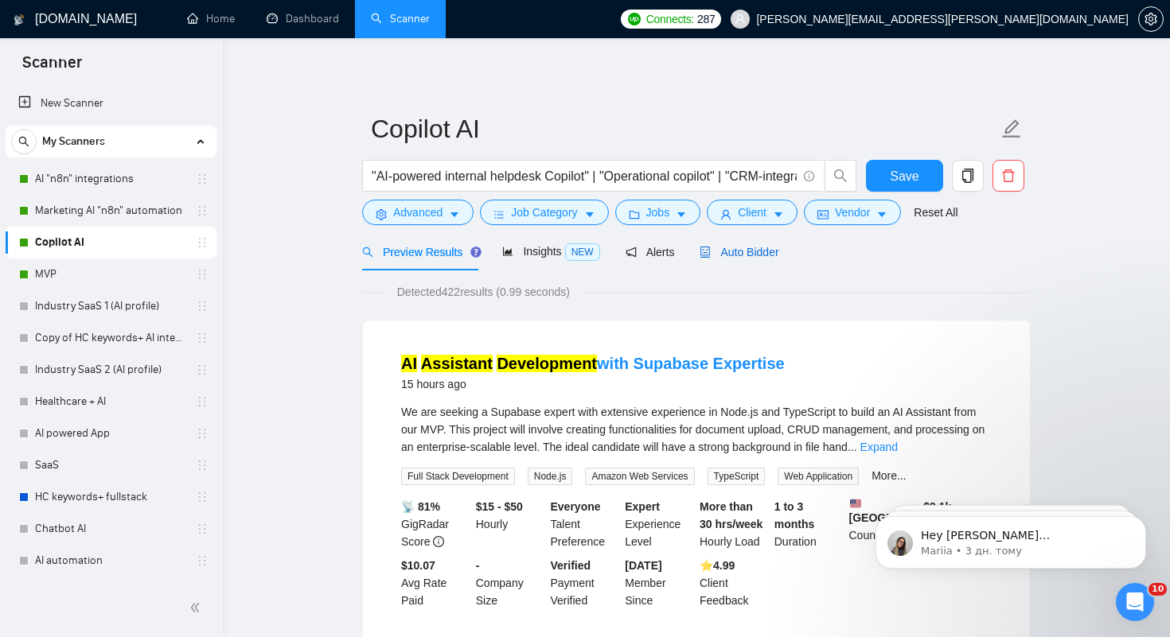
click at [745, 250] on span "Auto Bidder" at bounding box center [738, 252] width 79 height 13
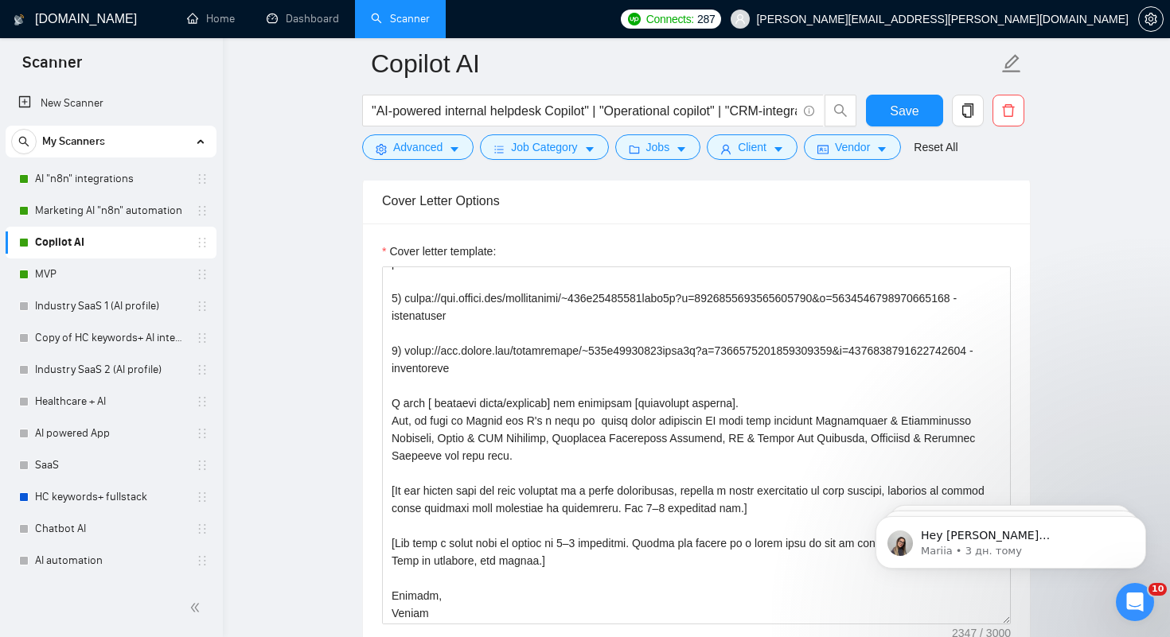
scroll to position [509, 0]
click at [55, 275] on link "MVP" at bounding box center [110, 275] width 151 height 32
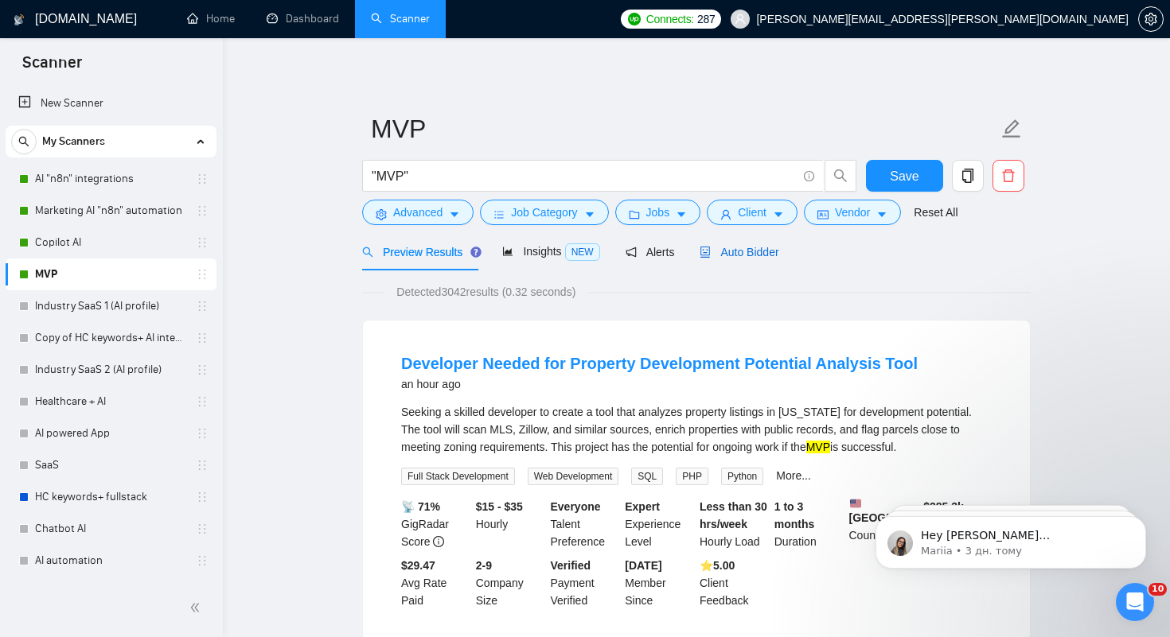
click at [761, 247] on span "Auto Bidder" at bounding box center [738, 252] width 79 height 13
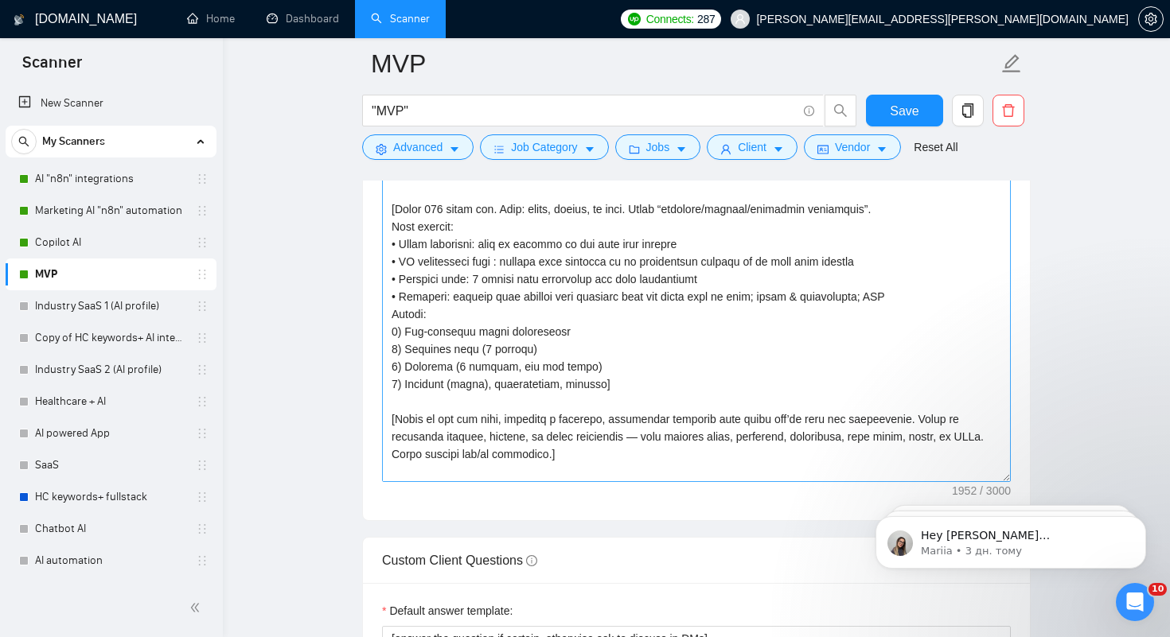
scroll to position [186, 0]
